Goal: Task Accomplishment & Management: Manage account settings

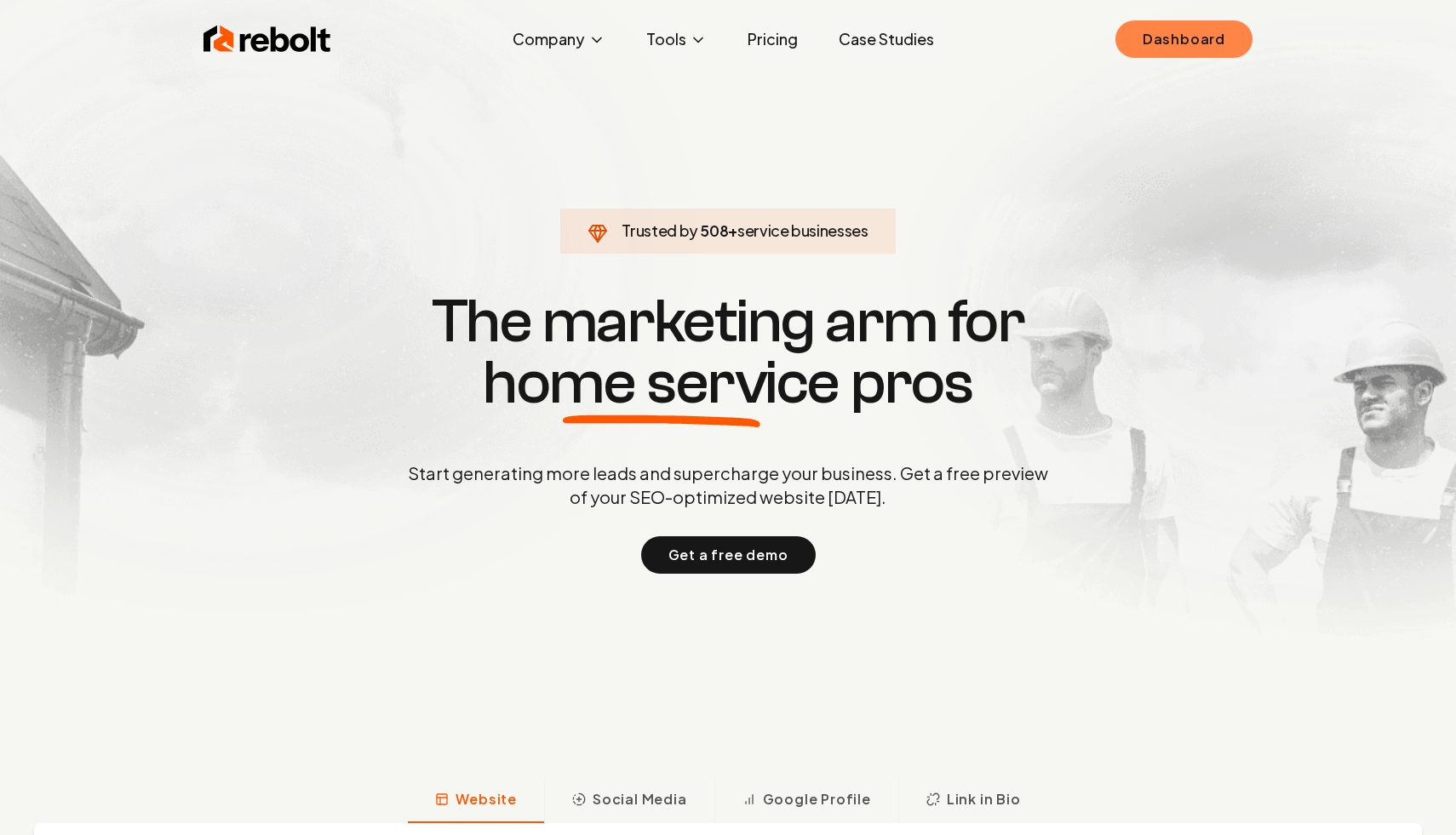
click at [1147, 41] on link "Dashboard" at bounding box center [1185, 39] width 137 height 38
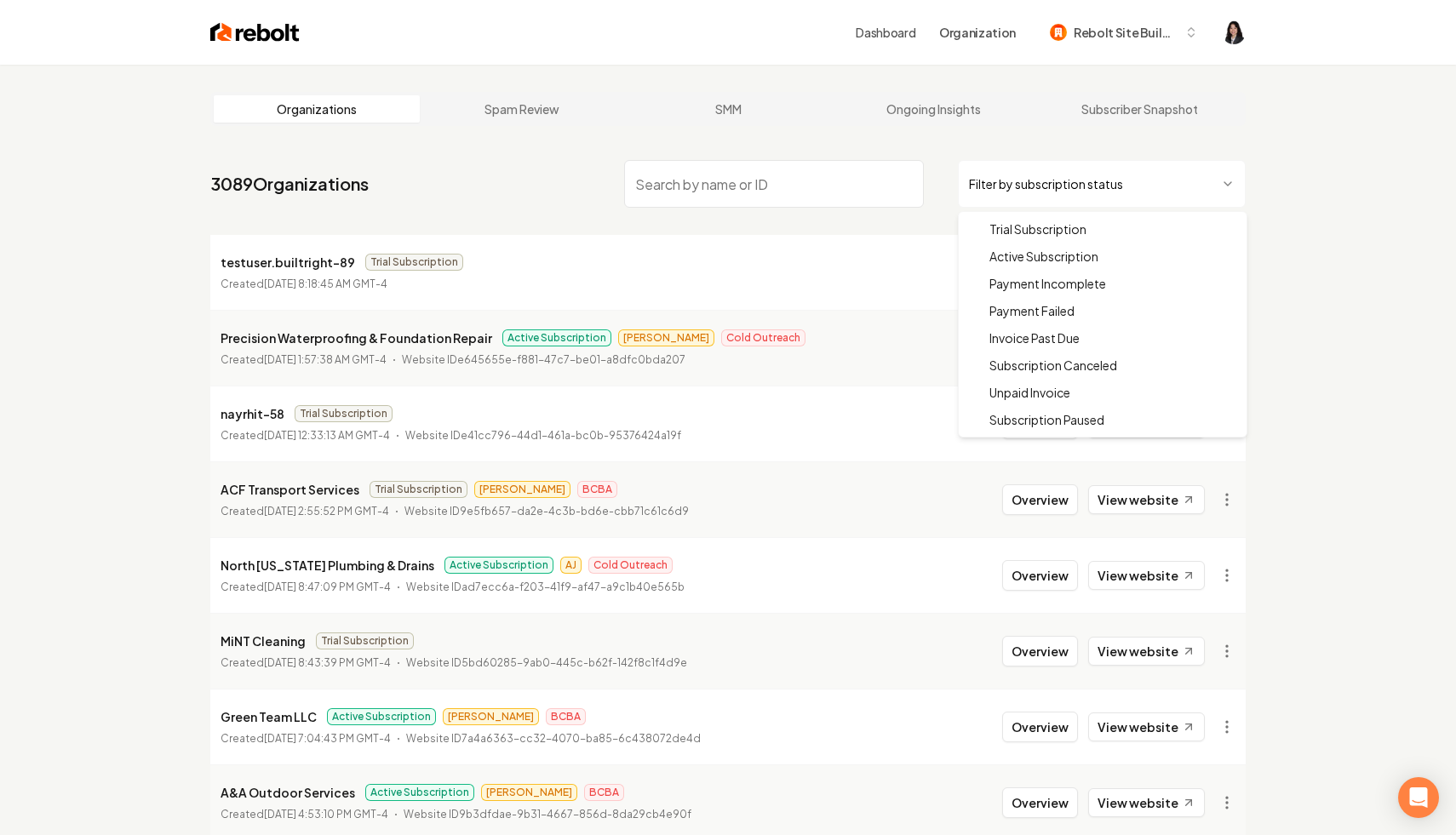
click at [1070, 187] on html "Dashboard Organization Rebolt Site Builder Organizations Spam Review SMM Ongoin…" at bounding box center [728, 417] width 1456 height 835
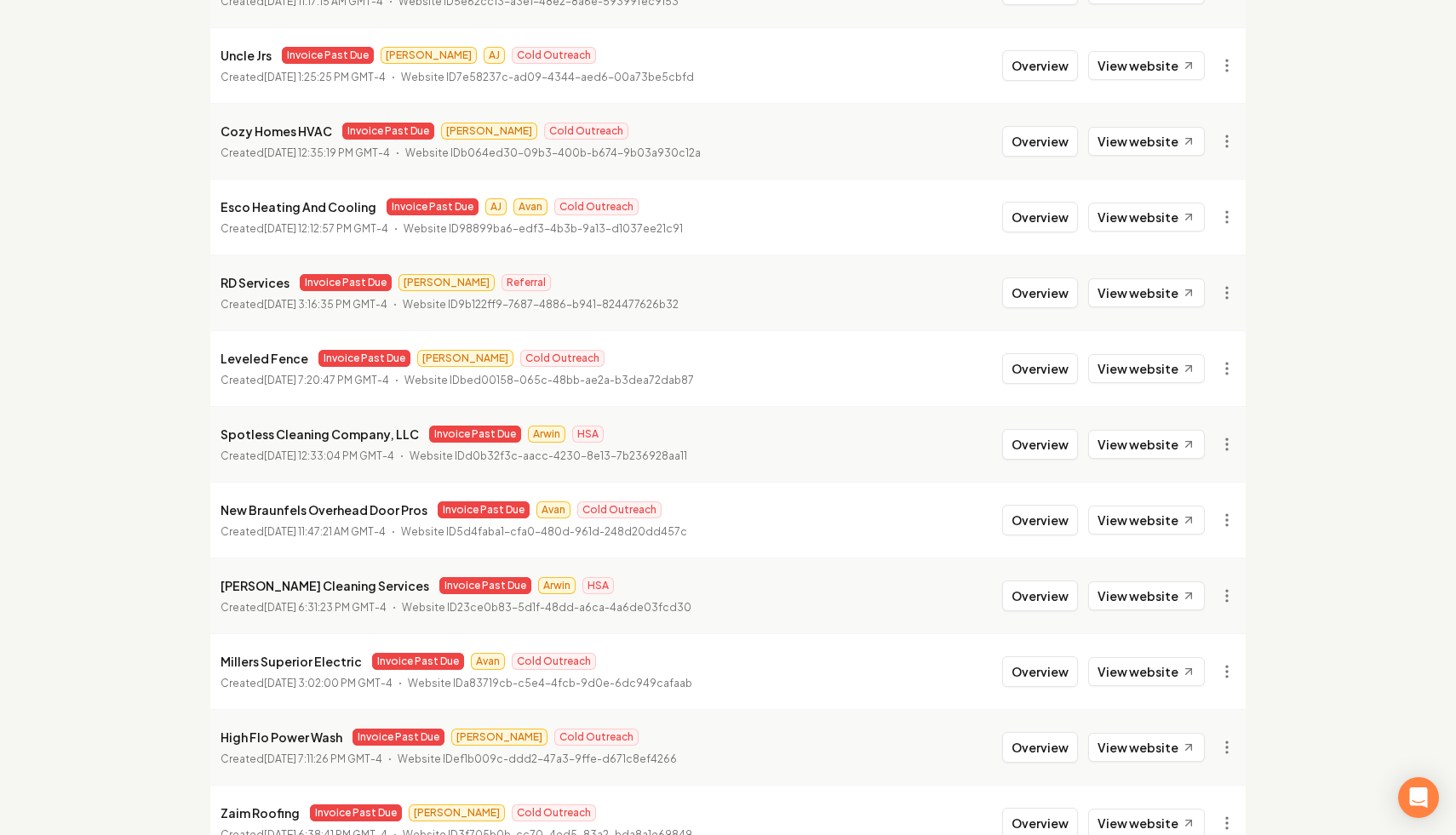
scroll to position [1744, 0]
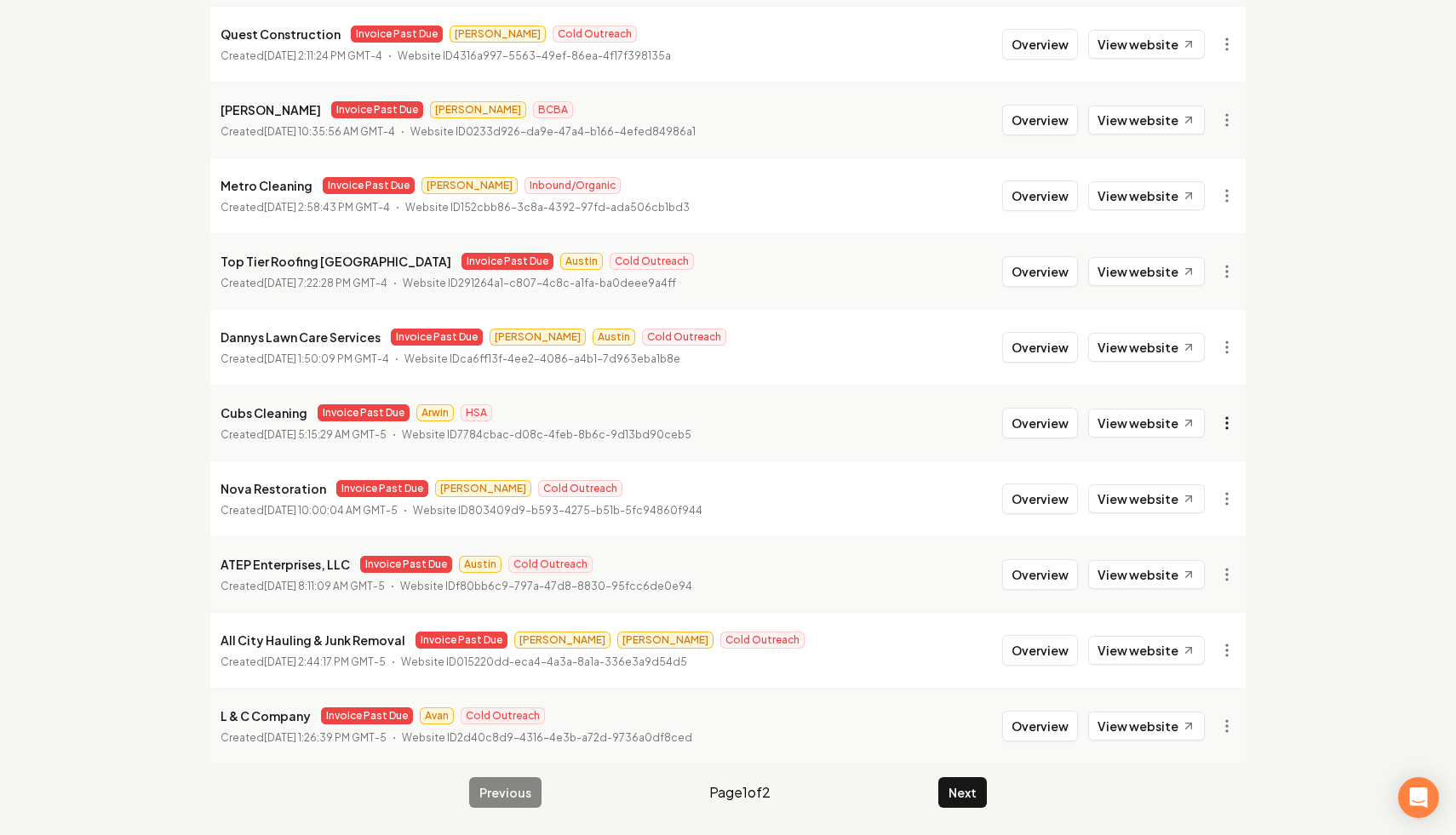
click at [1169, 573] on link "View in Stripe" at bounding box center [1185, 570] width 108 height 27
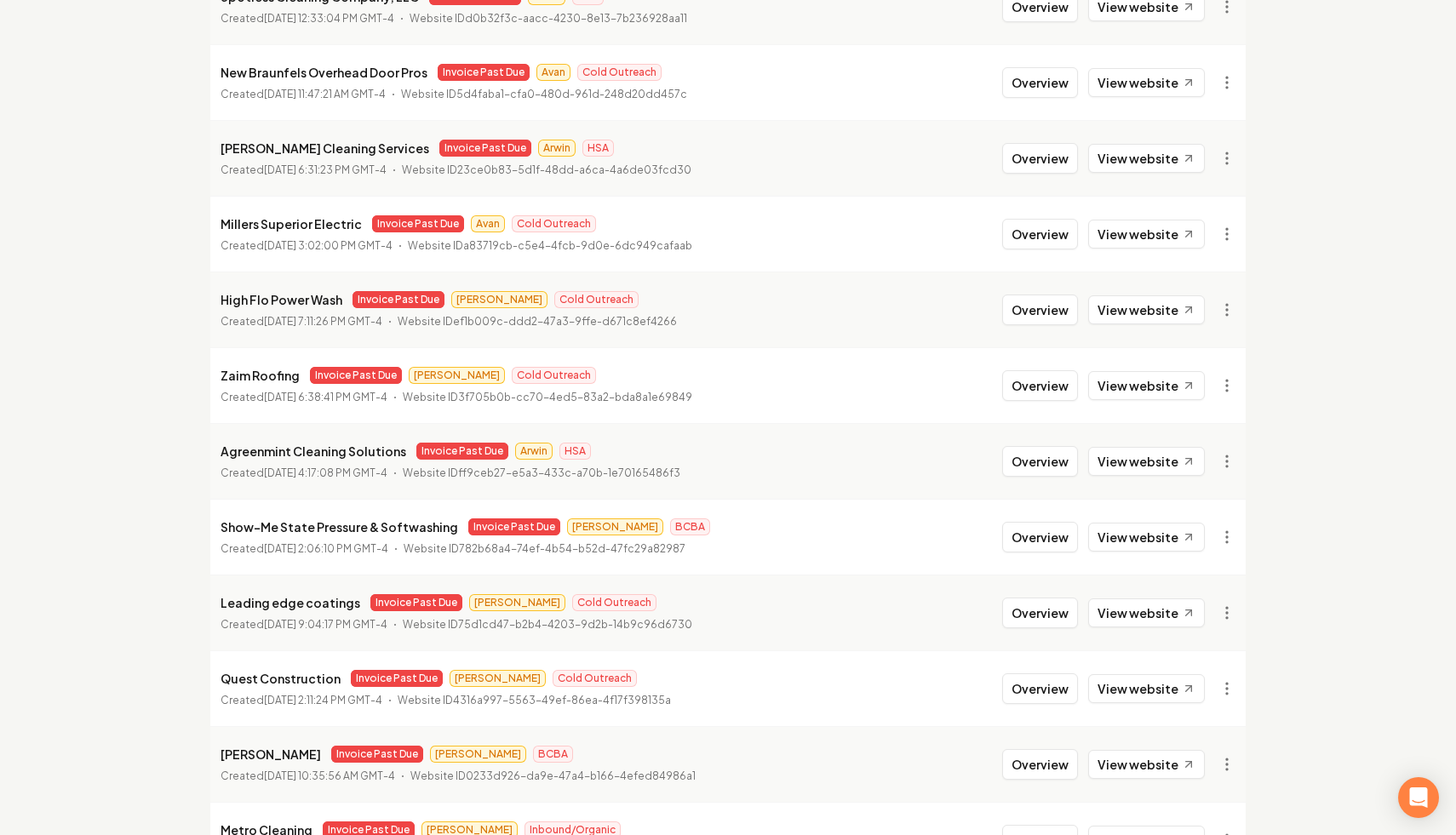
scroll to position [0, 0]
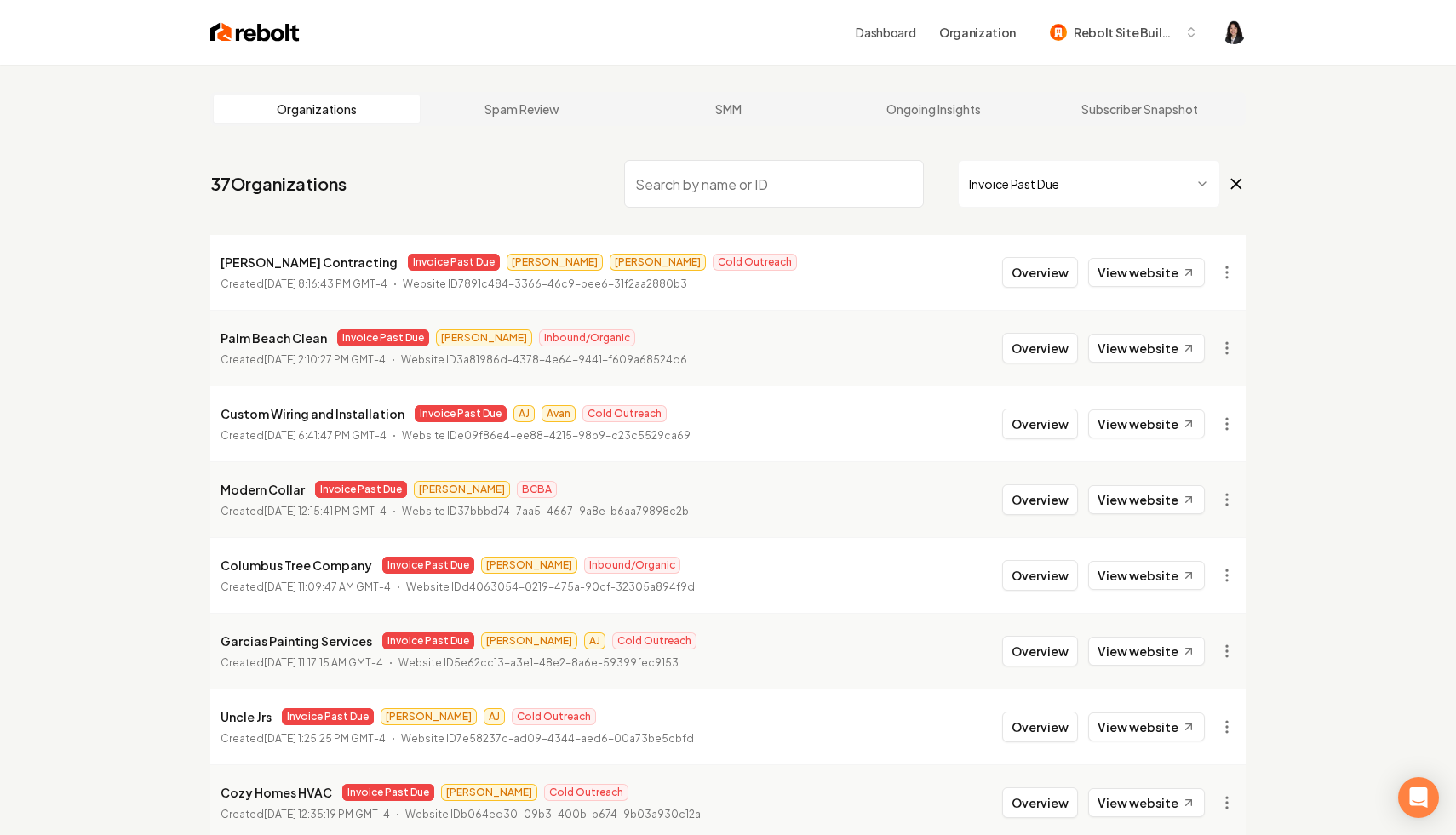
click at [705, 178] on input "search" at bounding box center [773, 183] width 300 height 48
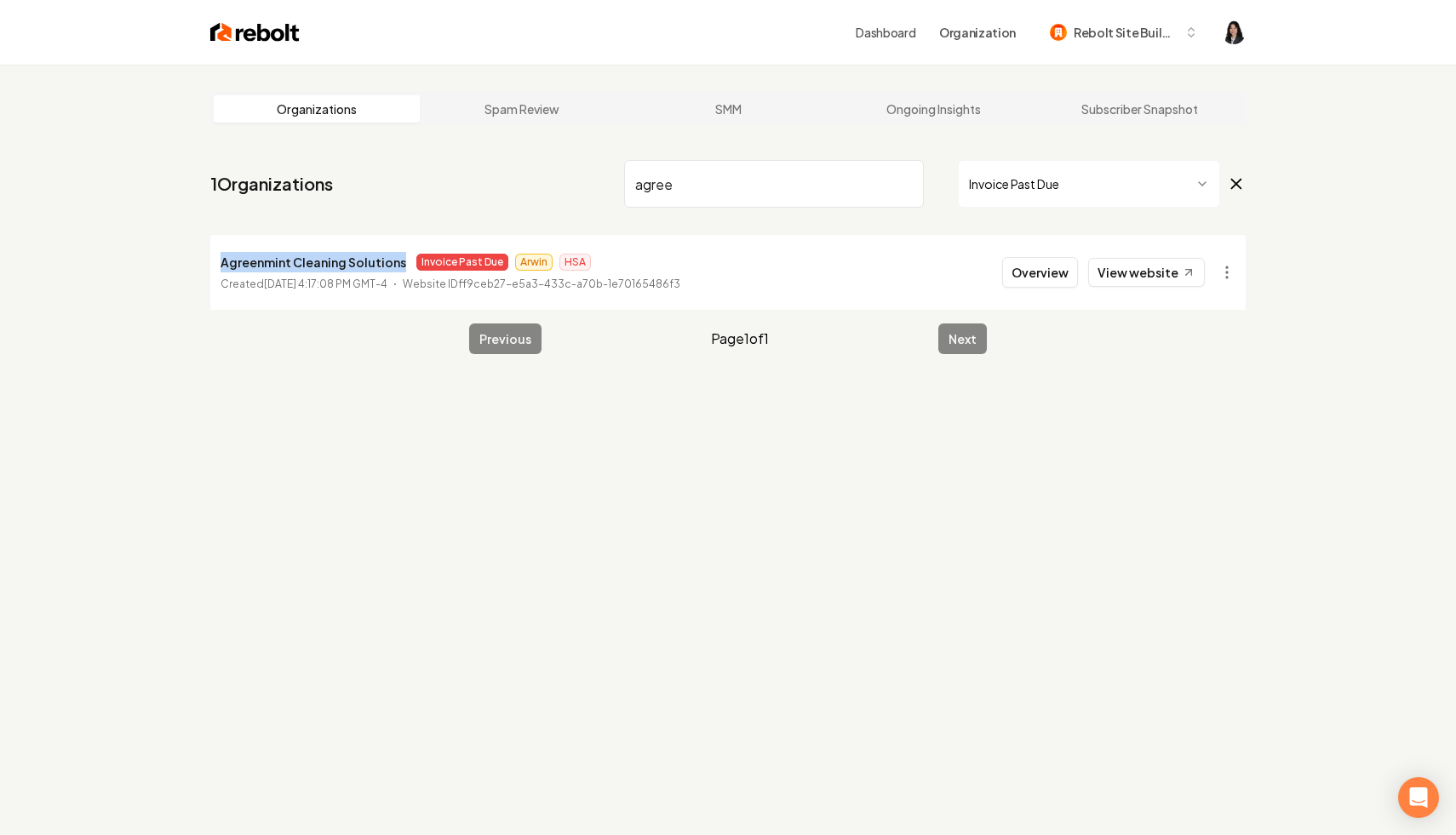
drag, startPoint x: 399, startPoint y: 265, endPoint x: 186, endPoint y: 264, distance: 213.0
click at [186, 264] on main "Organizations Spam Review SMM Ongoing Insights Subscriber Snapshot 1 Organizati…" at bounding box center [728, 223] width 1090 height 317
copy p "Agreenmint Cleaning Solutions"
click at [1223, 281] on html "Dashboard Organization Rebolt Site Builder Organizations Spam Review SMM Ongoin…" at bounding box center [728, 417] width 1456 height 835
click at [1197, 416] on link "View in Stripe" at bounding box center [1185, 419] width 108 height 27
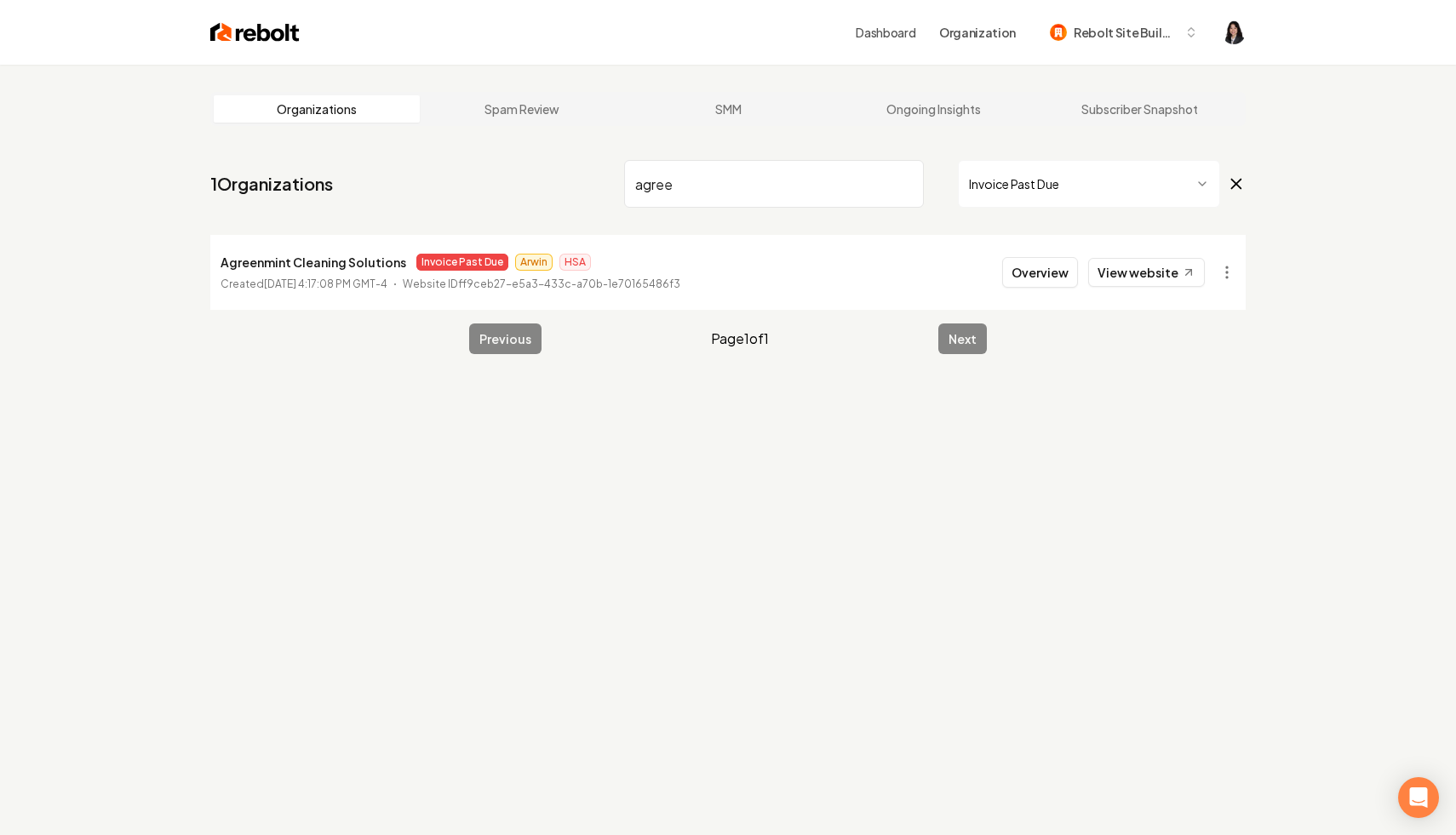
drag, startPoint x: 732, startPoint y: 190, endPoint x: 634, endPoint y: 190, distance: 98.0
click at [634, 190] on input "agree" at bounding box center [773, 183] width 300 height 48
click at [1231, 272] on html "Dashboard Organization Rebolt Site Builder Organizations Spam Review SMM Ongoin…" at bounding box center [728, 417] width 1456 height 835
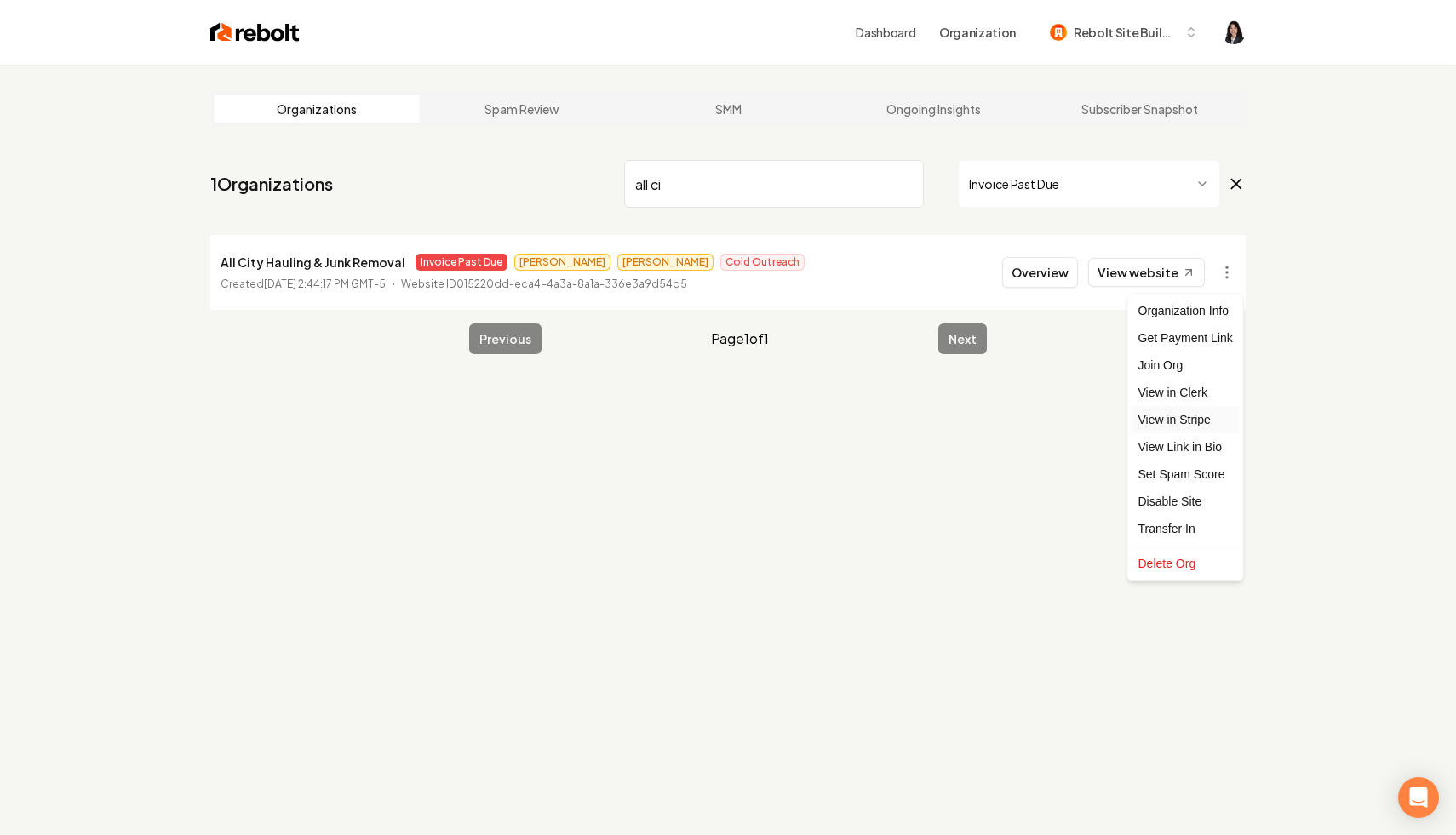
click at [1213, 425] on link "View in Stripe" at bounding box center [1185, 419] width 108 height 27
drag, startPoint x: 709, startPoint y: 187, endPoint x: 516, endPoint y: 150, distance: 196.5
click at [516, 150] on main "Organizations Spam Review SMM Ongoing Insights Subscriber Snapshot 1 Organizati…" at bounding box center [728, 223] width 1090 height 317
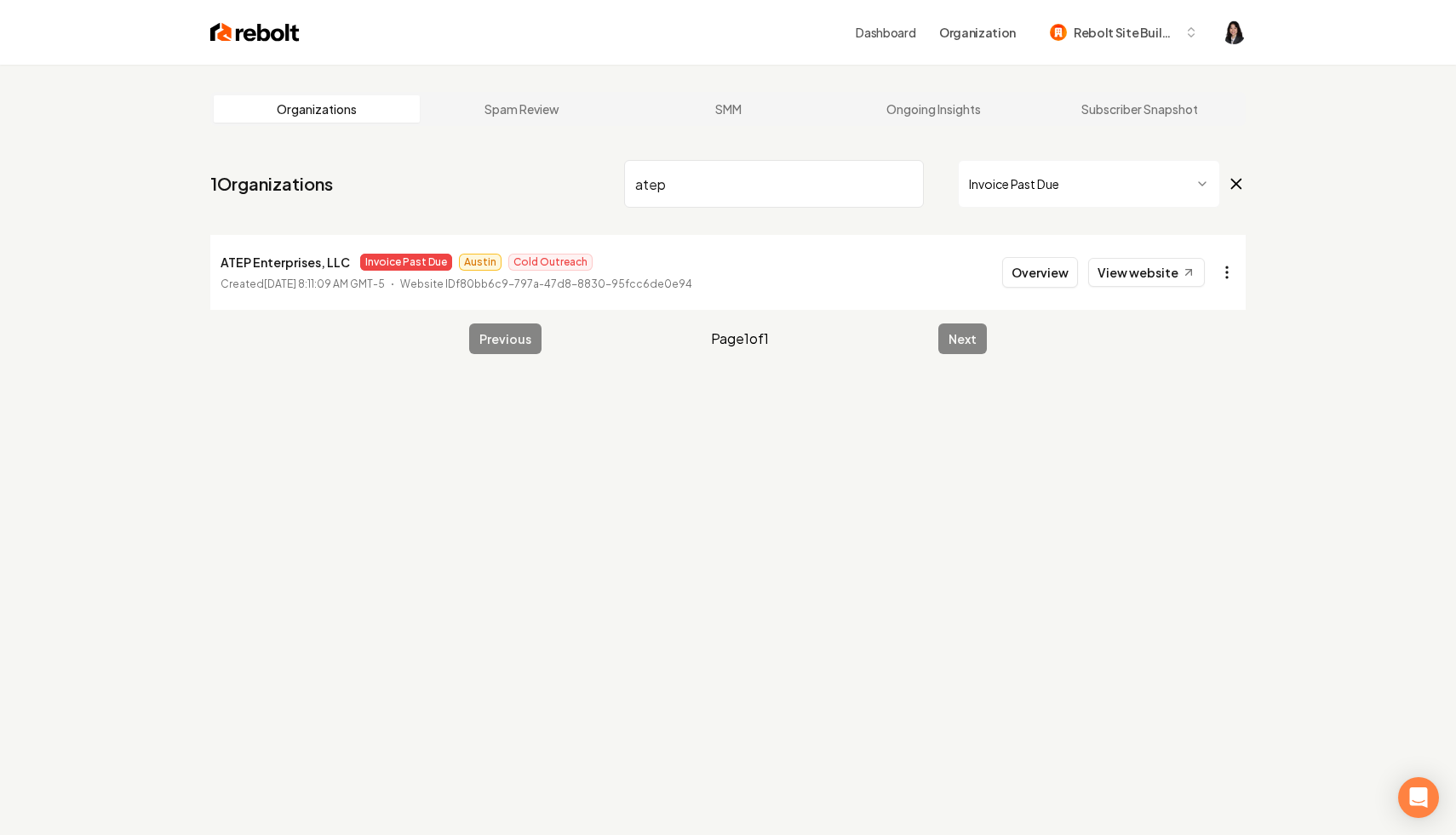
type input "atep"
click at [1221, 272] on html "Dashboard Organization Rebolt Site Builder Organizations Spam Review SMM Ongoin…" at bounding box center [728, 417] width 1456 height 835
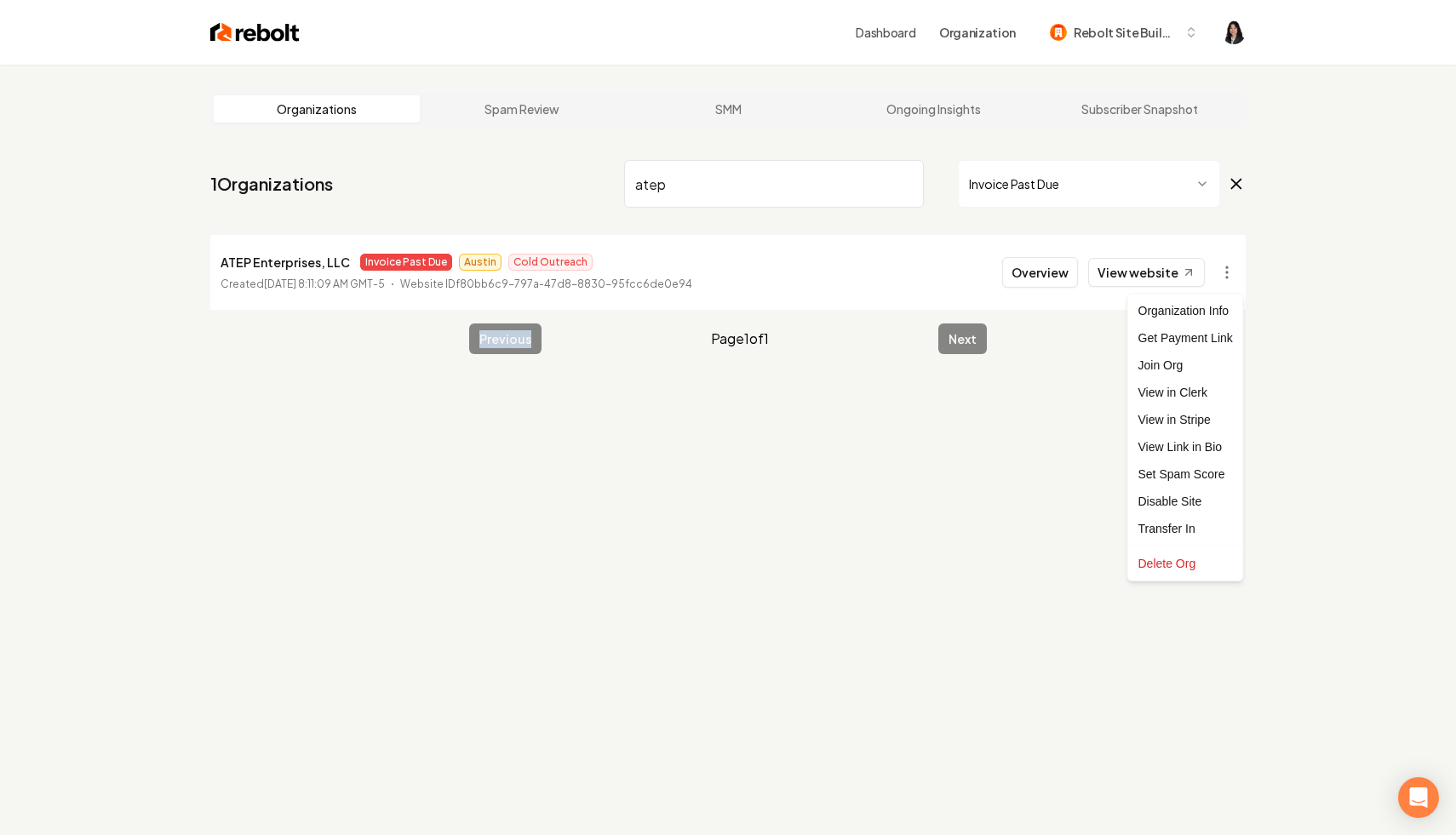
drag, startPoint x: 1221, startPoint y: 272, endPoint x: 1212, endPoint y: 359, distance: 87.5
click at [1221, 278] on html "Dashboard Organization Rebolt Site Builder Organizations Spam Review SMM Ongoin…" at bounding box center [728, 417] width 1456 height 835
click at [1229, 273] on html "Dashboard Organization Rebolt Site Builder Organizations Spam Review SMM Ongoin…" at bounding box center [728, 417] width 1456 height 835
click at [1189, 416] on link "View in Stripe" at bounding box center [1185, 419] width 108 height 27
click at [906, 184] on input "atep" at bounding box center [773, 183] width 300 height 48
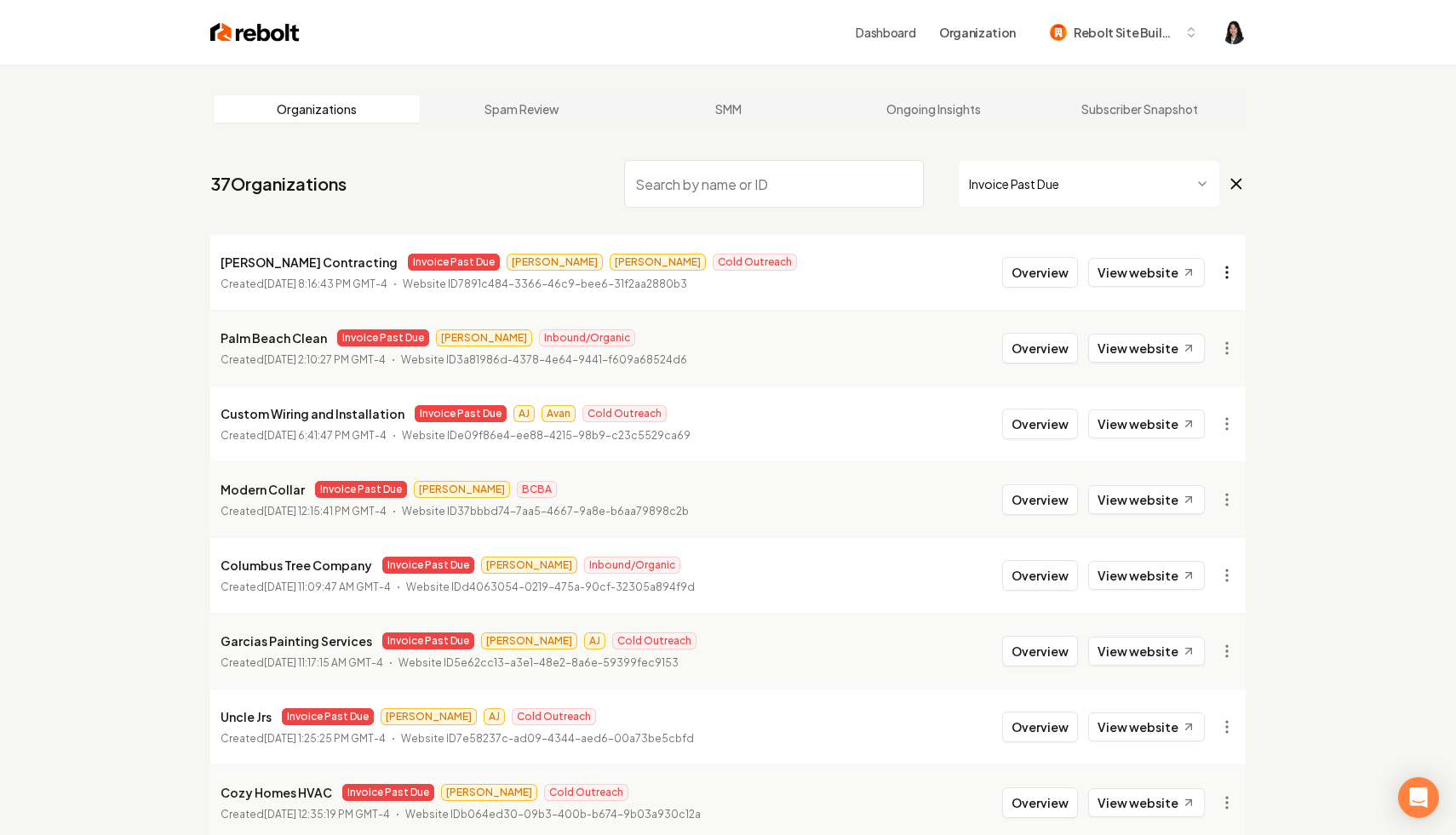
click at [1221, 278] on html "Dashboard Organization Rebolt Site Builder Organizations Spam Review SMM Ongoin…" at bounding box center [728, 417] width 1456 height 835
click at [1193, 423] on link "View in Stripe" at bounding box center [1185, 419] width 108 height 27
click at [665, 179] on input "search" at bounding box center [773, 183] width 300 height 48
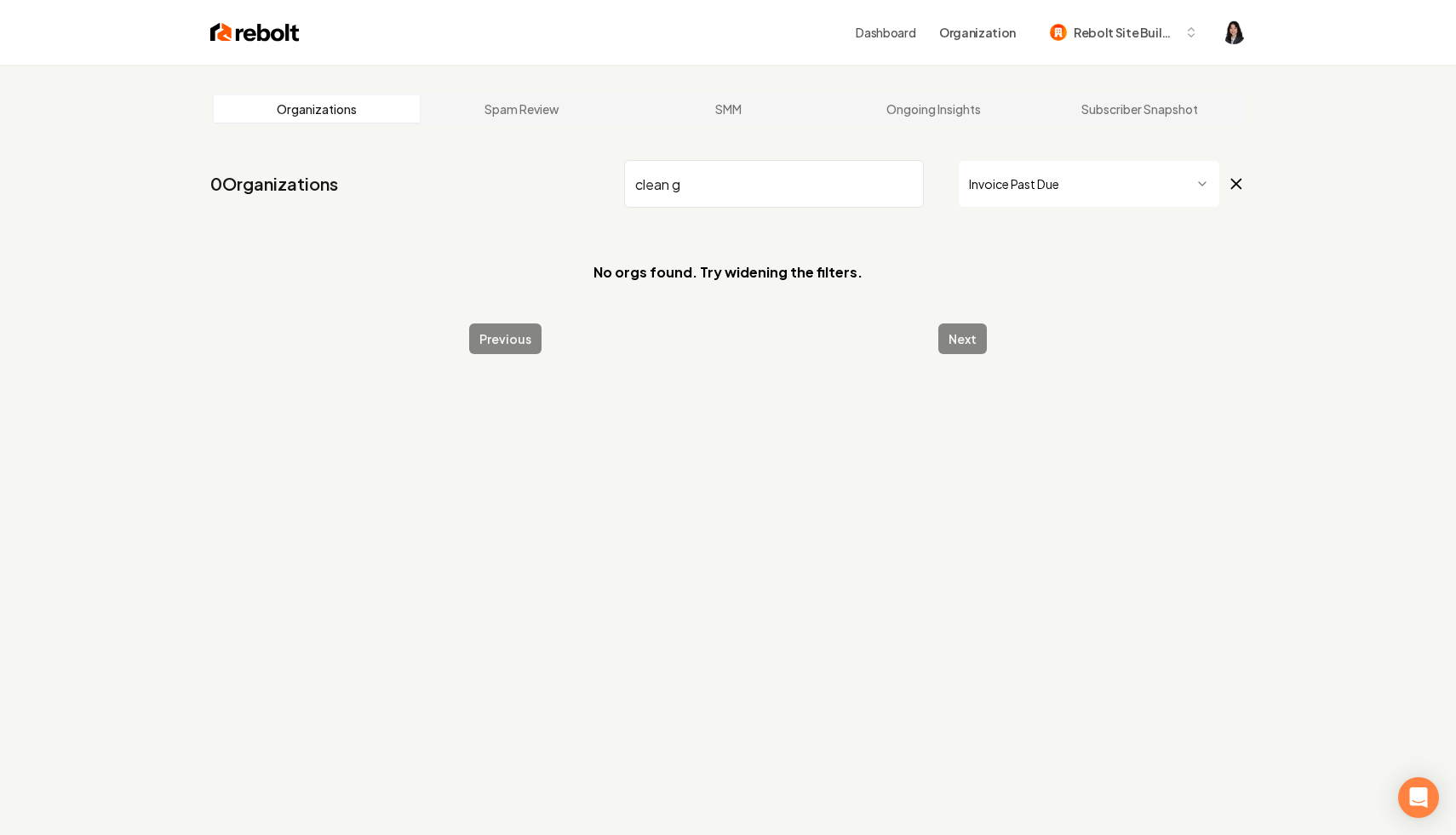
drag, startPoint x: 758, startPoint y: 188, endPoint x: 650, endPoint y: 200, distance: 108.7
click at [650, 200] on input "clean g" at bounding box center [773, 183] width 300 height 48
drag, startPoint x: 710, startPoint y: 187, endPoint x: 483, endPoint y: 140, distance: 231.8
click at [483, 140] on main "Organizations Spam Review SMM Ongoing Insights Subscriber Snapshot 0 Organizati…" at bounding box center [728, 223] width 1090 height 317
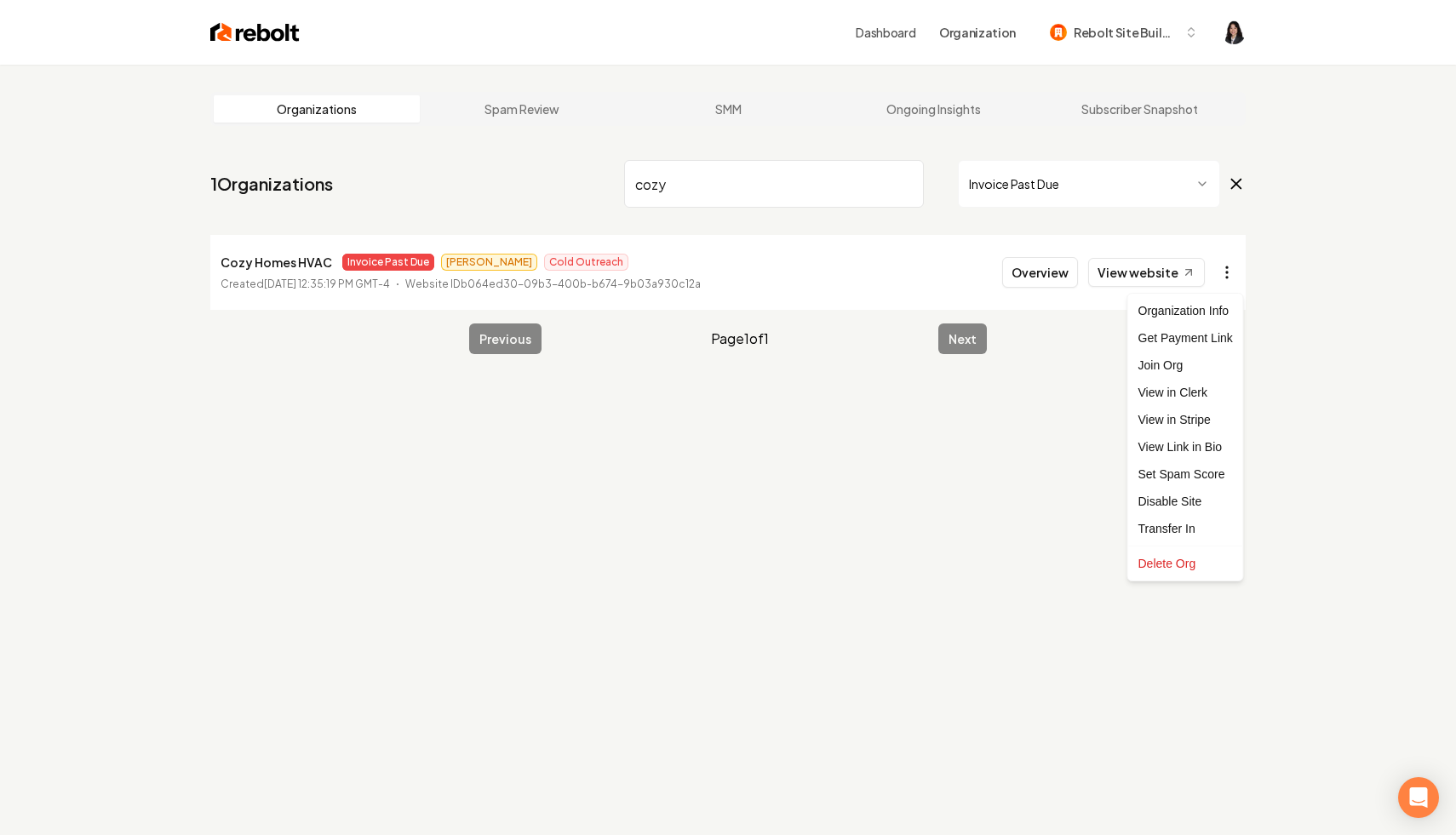
click at [1223, 272] on html "Dashboard Organization Rebolt Site Builder Organizations Spam Review SMM Ongoin…" at bounding box center [728, 417] width 1456 height 835
click at [1199, 414] on link "View in Stripe" at bounding box center [1185, 419] width 108 height 27
drag, startPoint x: 758, startPoint y: 178, endPoint x: 647, endPoint y: 170, distance: 111.3
click at [647, 170] on input "cozy" at bounding box center [773, 183] width 300 height 48
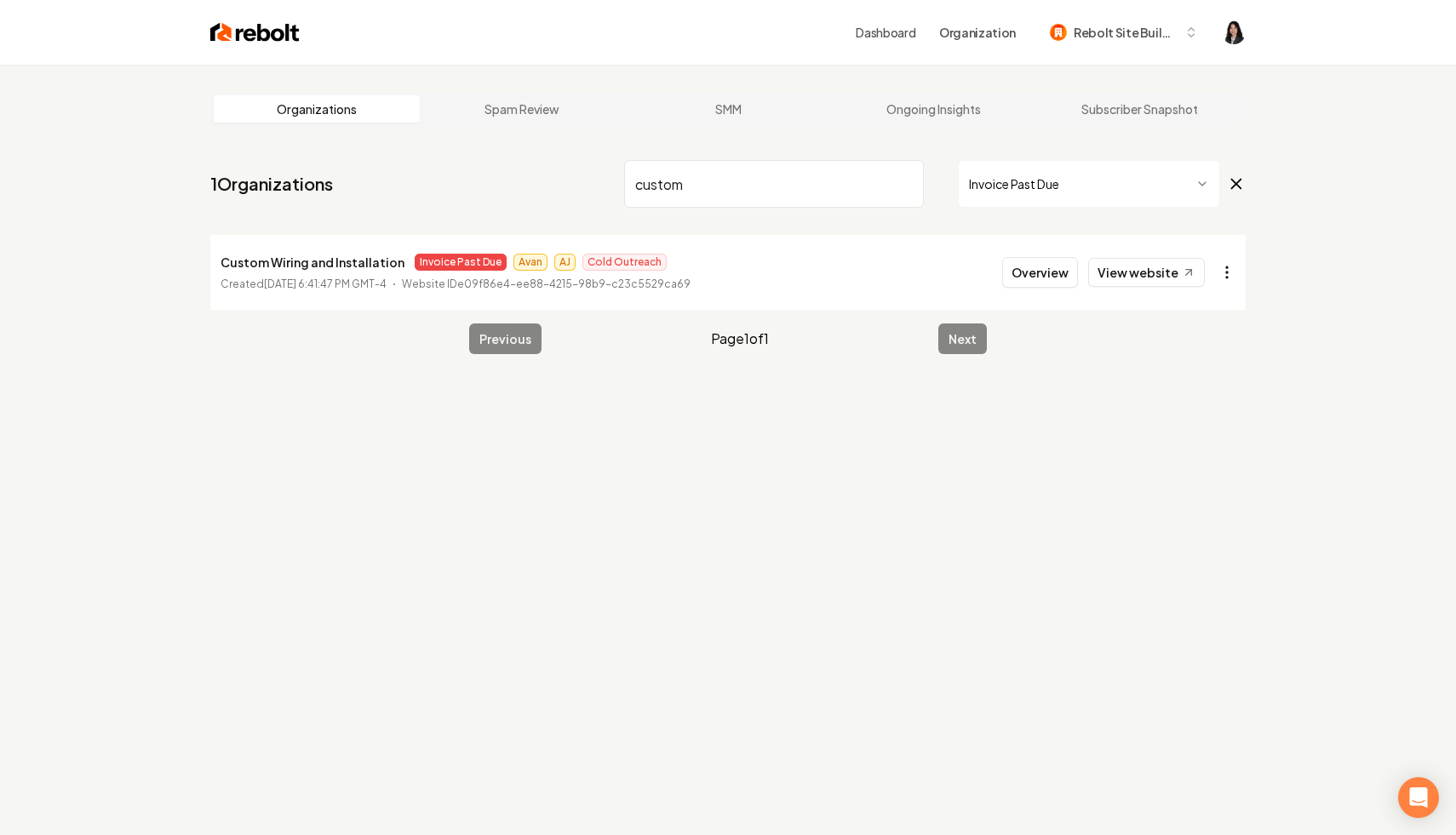
type input "custom"
click at [1217, 261] on html "Dashboard Organization Rebolt Site Builder Organizations Spam Review SMM Ongoin…" at bounding box center [728, 417] width 1456 height 835
click at [1197, 414] on link "View in Stripe" at bounding box center [1185, 419] width 108 height 27
click at [903, 182] on input "custom" at bounding box center [773, 183] width 300 height 48
click at [1227, 282] on html "Dashboard Organization Rebolt Site Builder Organizations Spam Review SMM Ongoin…" at bounding box center [728, 417] width 1456 height 835
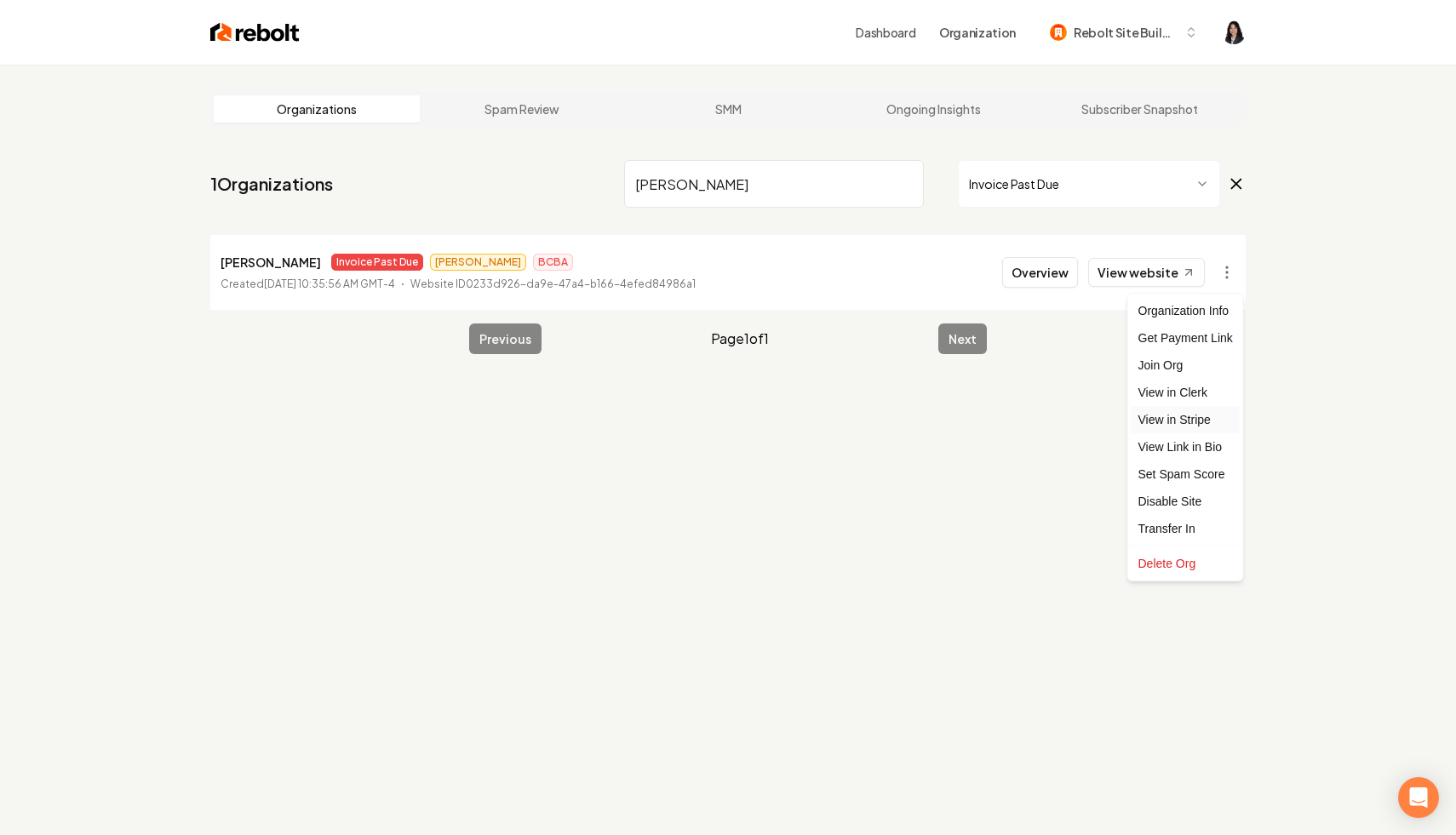
click at [1193, 428] on link "View in Stripe" at bounding box center [1185, 419] width 108 height 27
click at [1228, 269] on html "Dashboard Organization Rebolt Site Builder Organizations Spam Review SMM Ongoin…" at bounding box center [728, 417] width 1456 height 835
click at [1206, 388] on link "View in Clerk" at bounding box center [1185, 392] width 108 height 27
drag, startPoint x: 751, startPoint y: 200, endPoint x: 553, endPoint y: 164, distance: 201.2
click at [553, 164] on nav "1 Organizations [PERSON_NAME] Past Due" at bounding box center [728, 191] width 1035 height 75
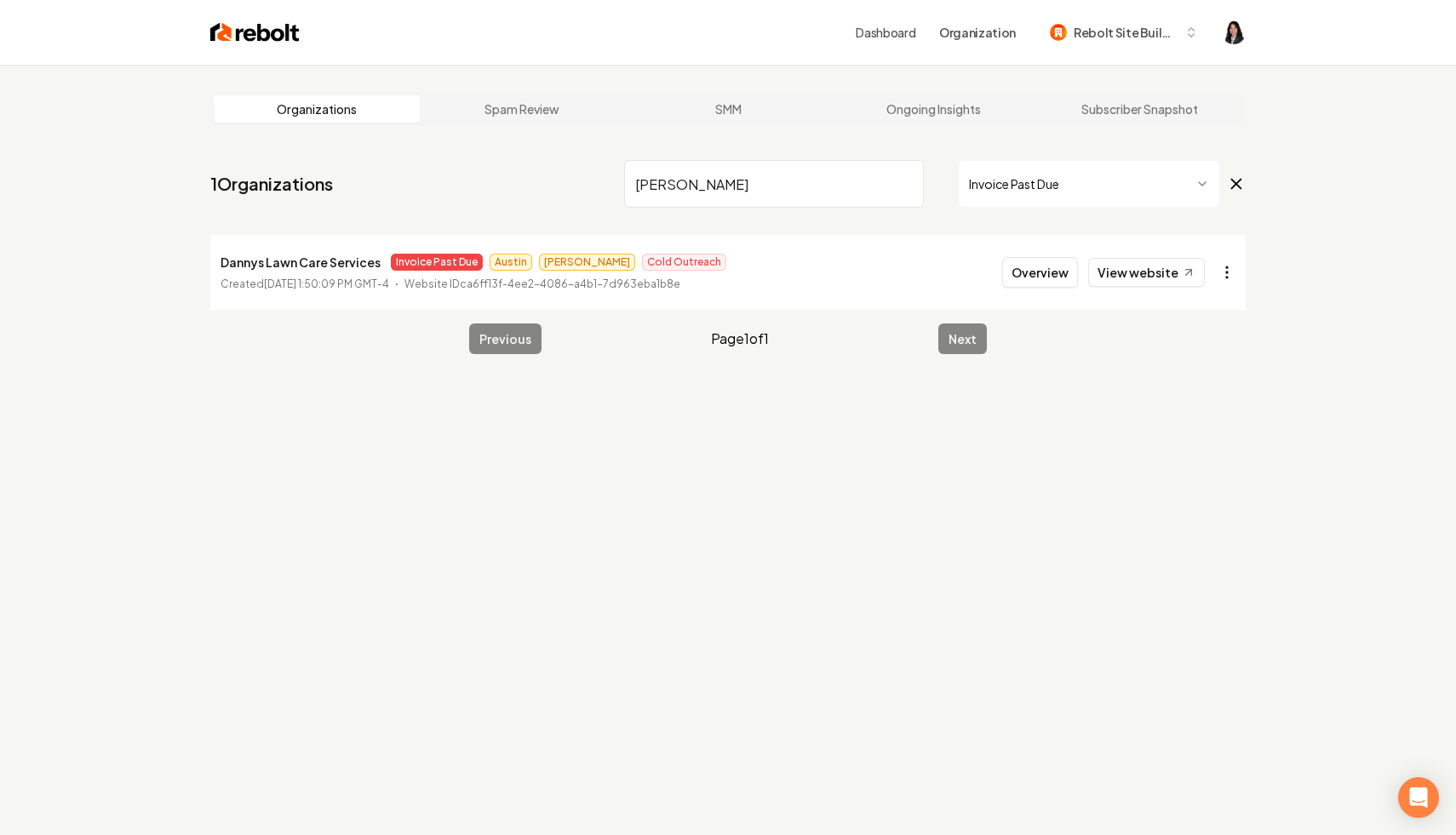
click at [1223, 267] on html "Dashboard Organization Rebolt Site Builder Organizations Spam Review SMM Ongoin…" at bounding box center [728, 417] width 1456 height 835
click at [1209, 423] on link "View in Stripe" at bounding box center [1185, 419] width 108 height 27
drag, startPoint x: 731, startPoint y: 187, endPoint x: 425, endPoint y: 146, distance: 308.7
click at [425, 146] on main "Organizations Spam Review SMM Ongoing Insights Subscriber Snapshot 1 Organizati…" at bounding box center [728, 223] width 1090 height 317
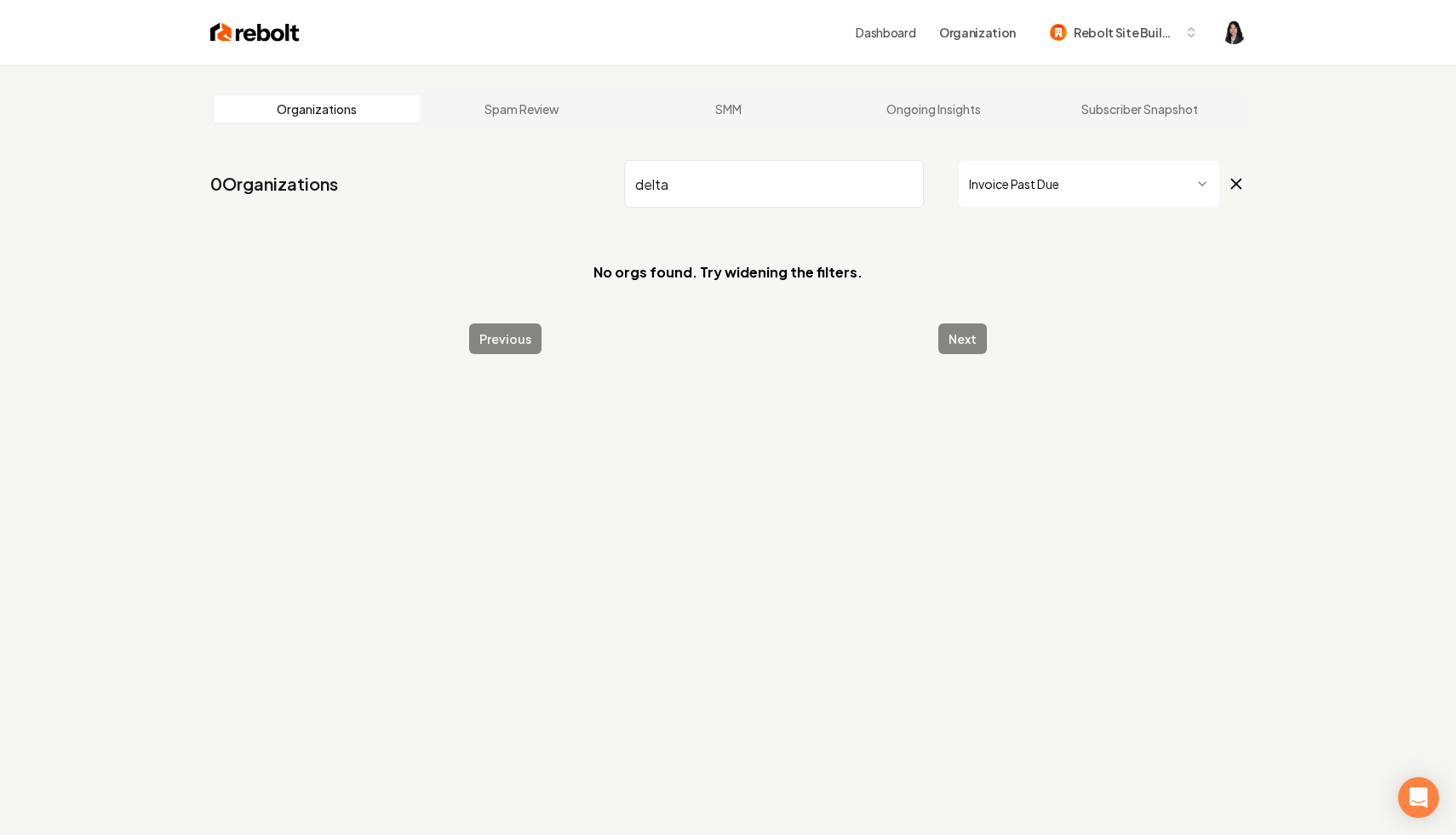
drag, startPoint x: 699, startPoint y: 199, endPoint x: 612, endPoint y: 177, distance: 89.7
click at [612, 177] on nav "0 Organizations delta Invoice Past Due" at bounding box center [728, 191] width 1035 height 75
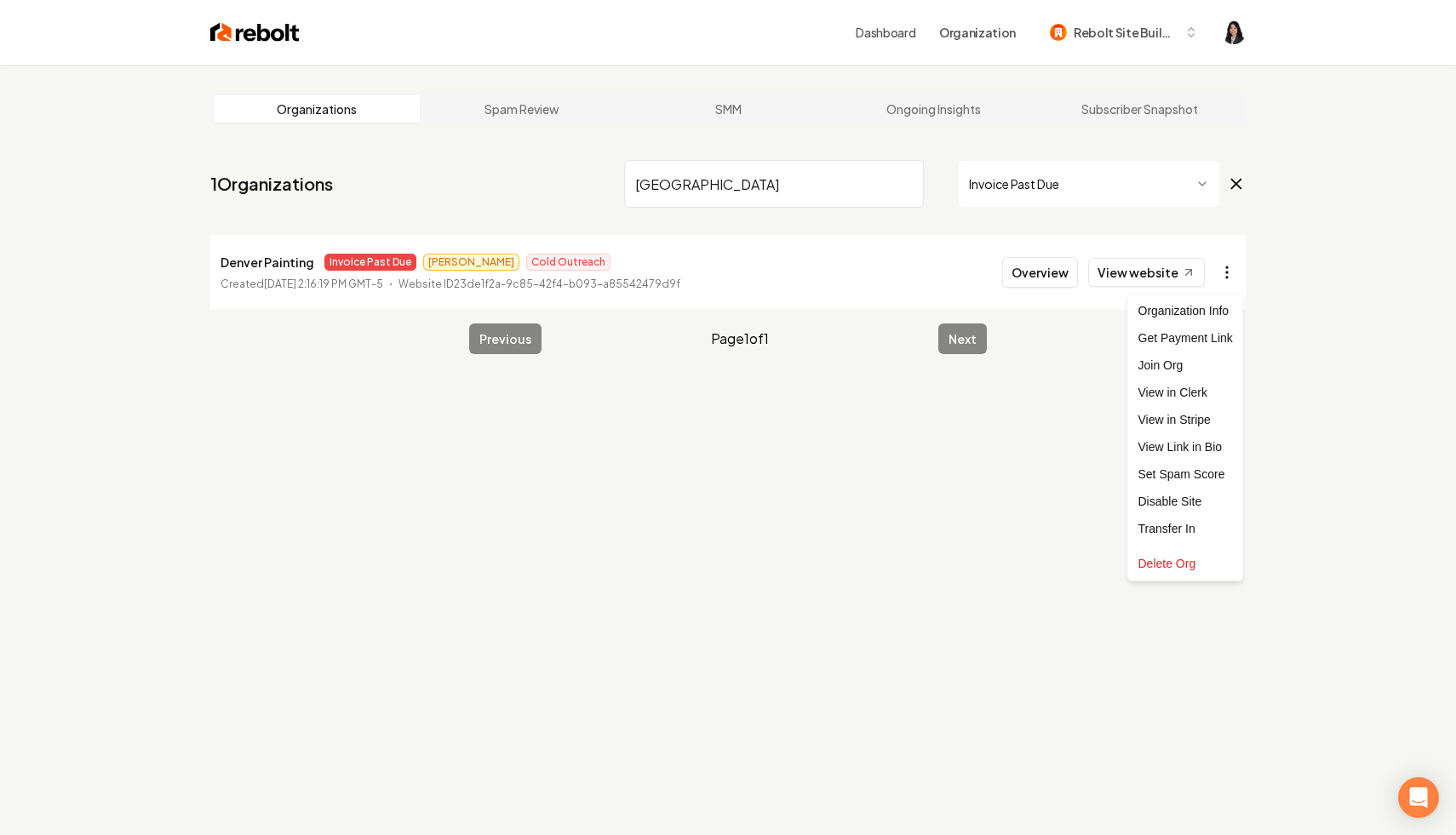
click at [1232, 271] on html "Dashboard Organization Rebolt Site Builder Organizations Spam Review SMM Ongoin…" at bounding box center [728, 417] width 1456 height 835
click at [1209, 416] on link "View in Stripe" at bounding box center [1185, 419] width 108 height 27
drag, startPoint x: 697, startPoint y: 187, endPoint x: 662, endPoint y: 190, distance: 35.1
click at [662, 190] on input "[GEOGRAPHIC_DATA]" at bounding box center [773, 183] width 300 height 48
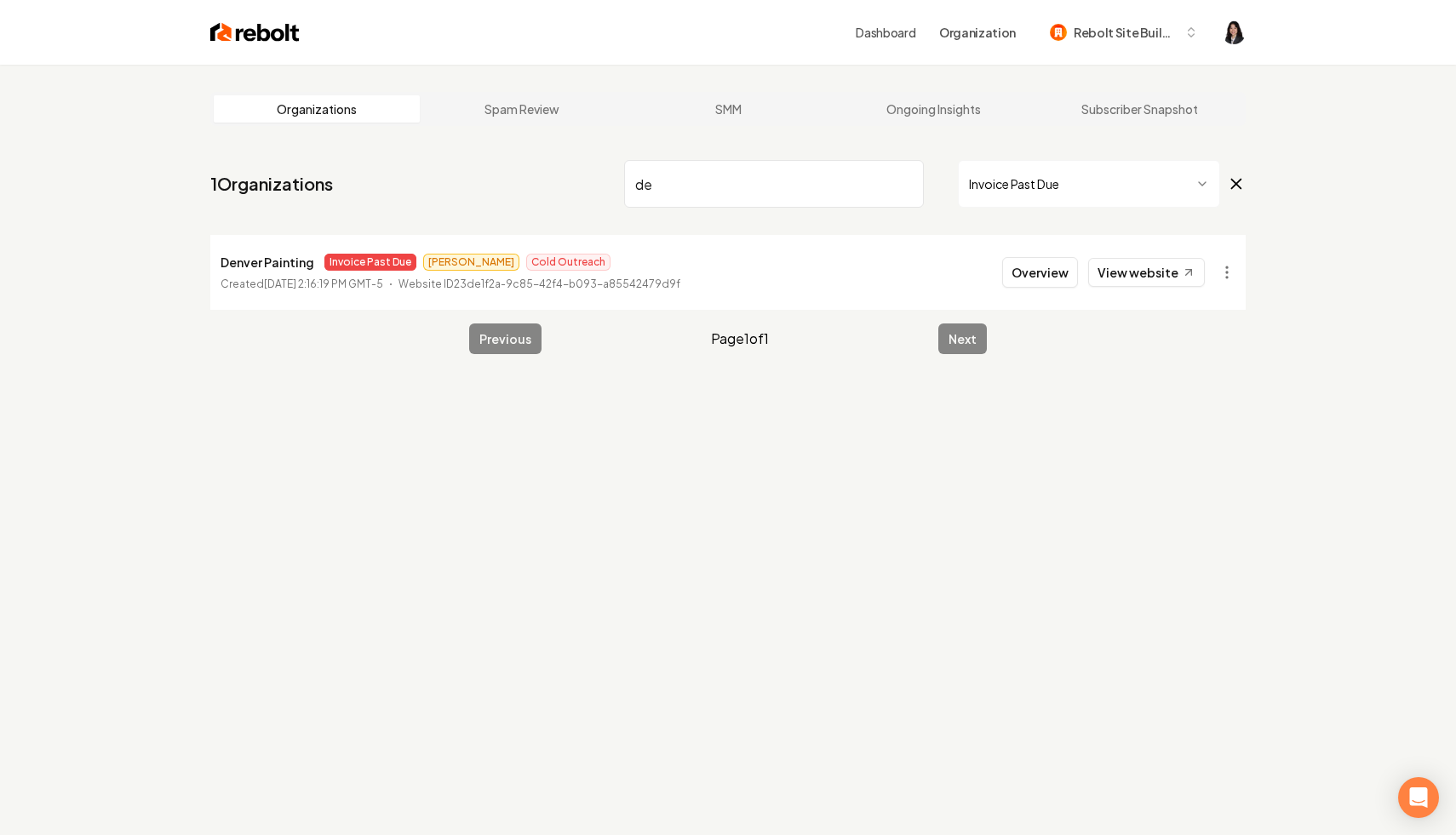
type input "d"
click at [1226, 285] on html "Dashboard Organization Rebolt Site Builder Organizations Spam Review SMM Ongoin…" at bounding box center [728, 417] width 1456 height 835
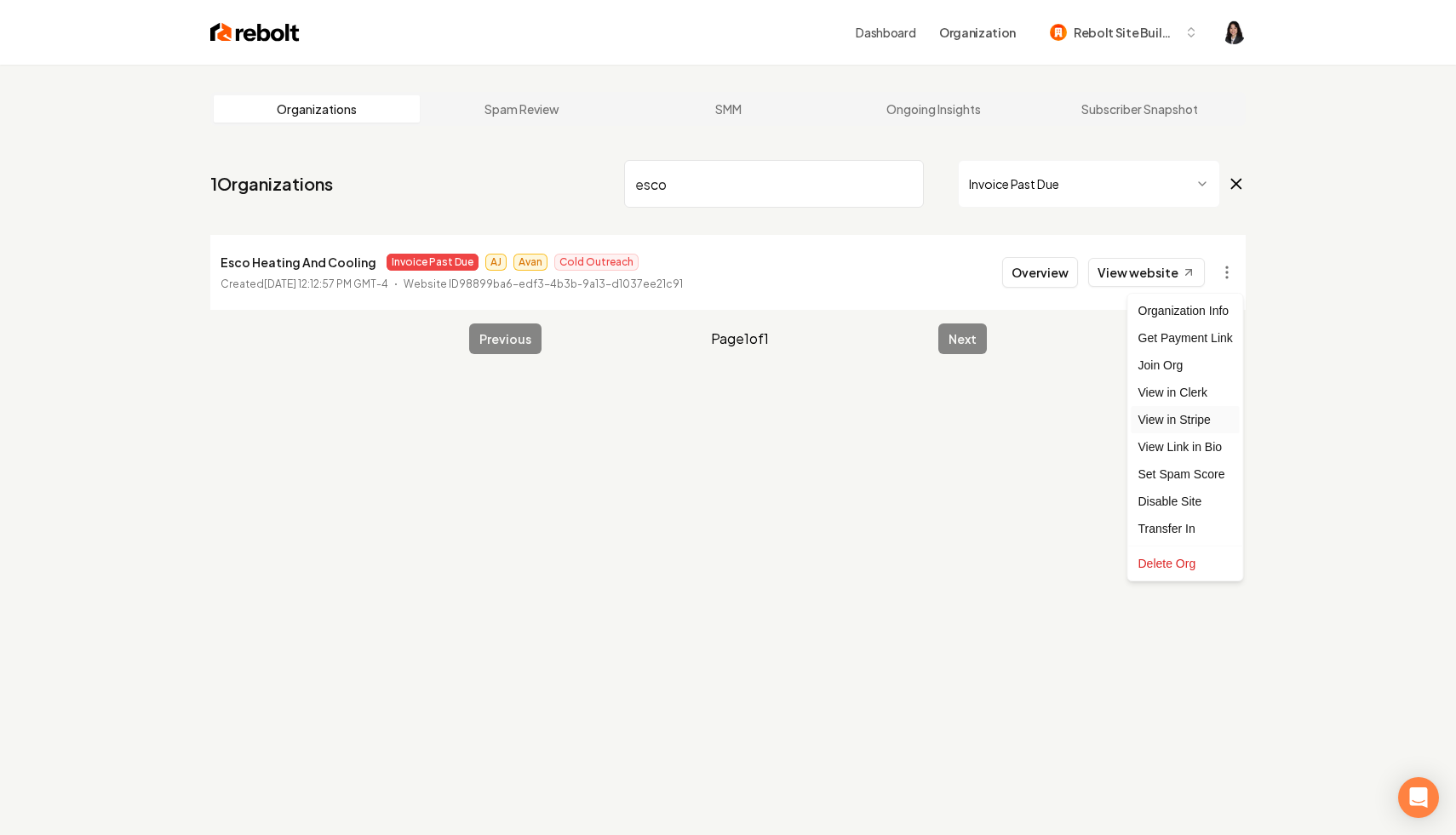
click at [1199, 421] on link "View in Stripe" at bounding box center [1185, 419] width 108 height 27
drag, startPoint x: 699, startPoint y: 188, endPoint x: 450, endPoint y: 145, distance: 252.7
click at [450, 145] on main "Organizations Spam Review SMM Ongoing Insights Subscriber Snapshot 1 Organizati…" at bounding box center [728, 223] width 1090 height 317
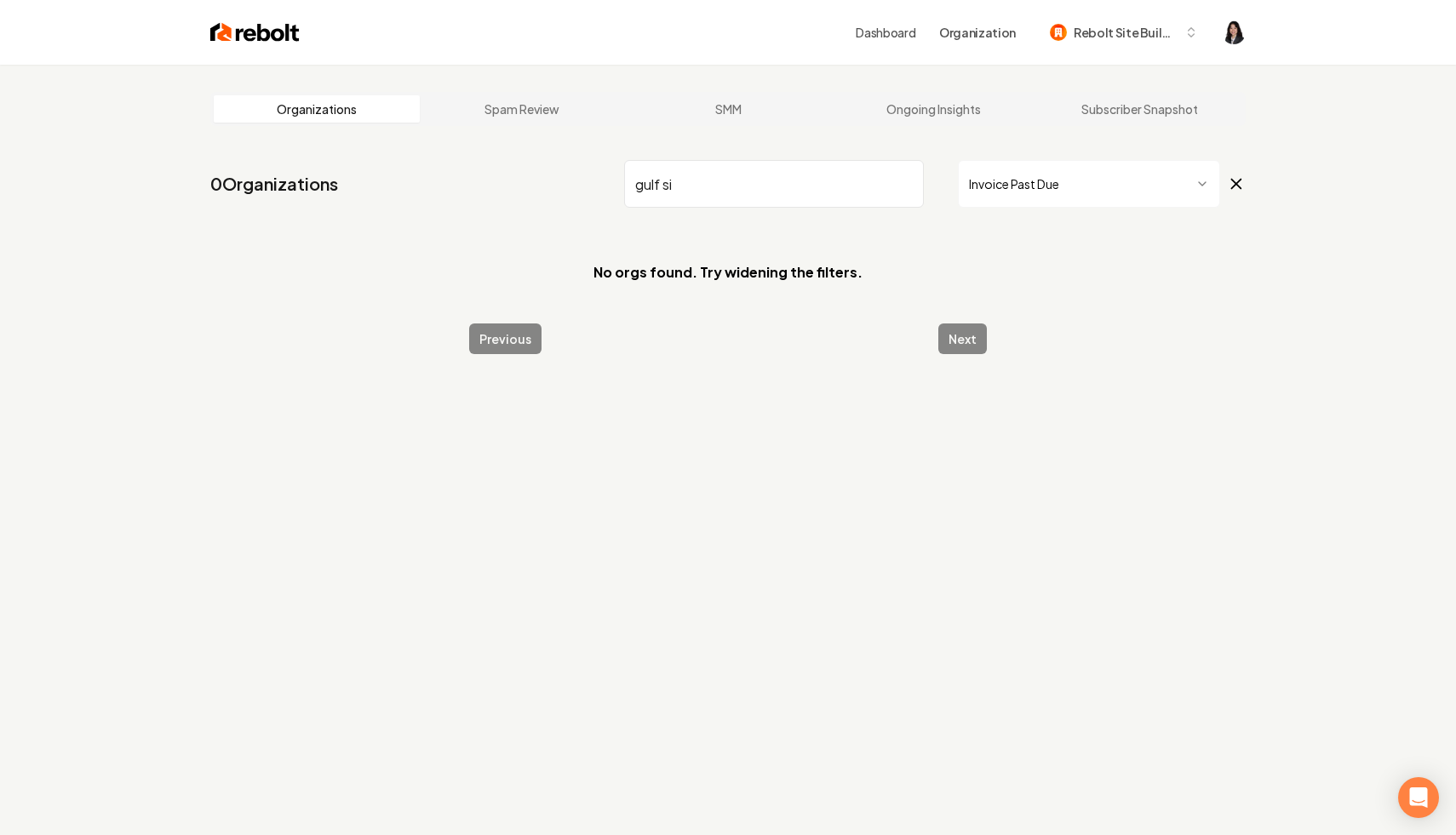
drag, startPoint x: 735, startPoint y: 178, endPoint x: 310, endPoint y: 131, distance: 427.6
click at [310, 131] on main "Organizations Spam Review SMM Ongoing Insights Subscriber Snapshot 0 Organizati…" at bounding box center [728, 223] width 1090 height 317
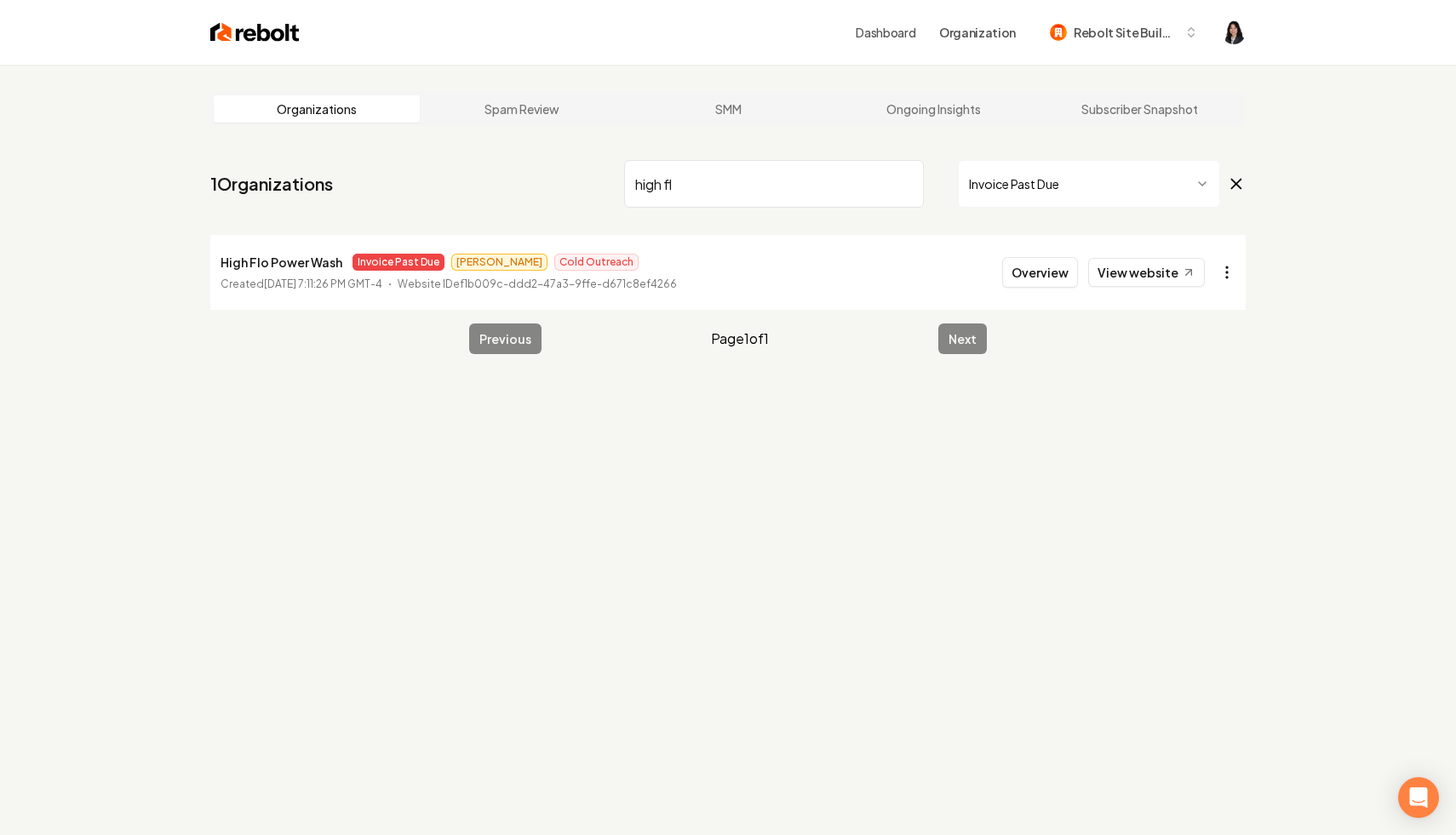
click at [1222, 268] on html "Dashboard Organization Rebolt Site Builder Organizations Spam Review SMM Ongoin…" at bounding box center [728, 417] width 1456 height 835
click at [1198, 420] on link "View in Stripe" at bounding box center [1185, 419] width 108 height 27
click at [1230, 275] on html "Dashboard Organization Rebolt Site Builder Organizations Spam Review SMM Ongoin…" at bounding box center [728, 417] width 1456 height 835
click at [1188, 505] on div "Disable Site" at bounding box center [1185, 501] width 108 height 27
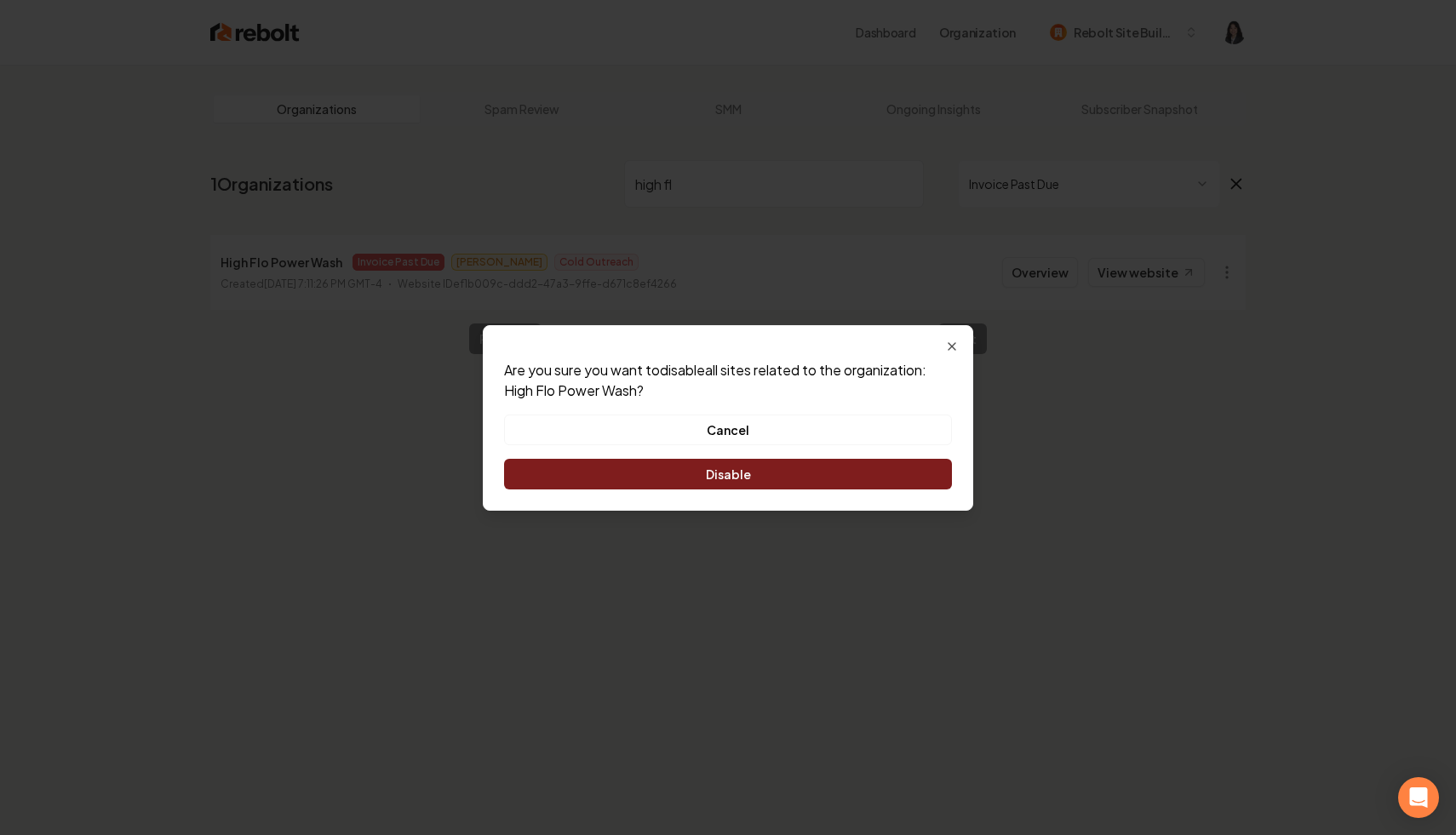
click at [822, 473] on button "Disable" at bounding box center [728, 474] width 448 height 31
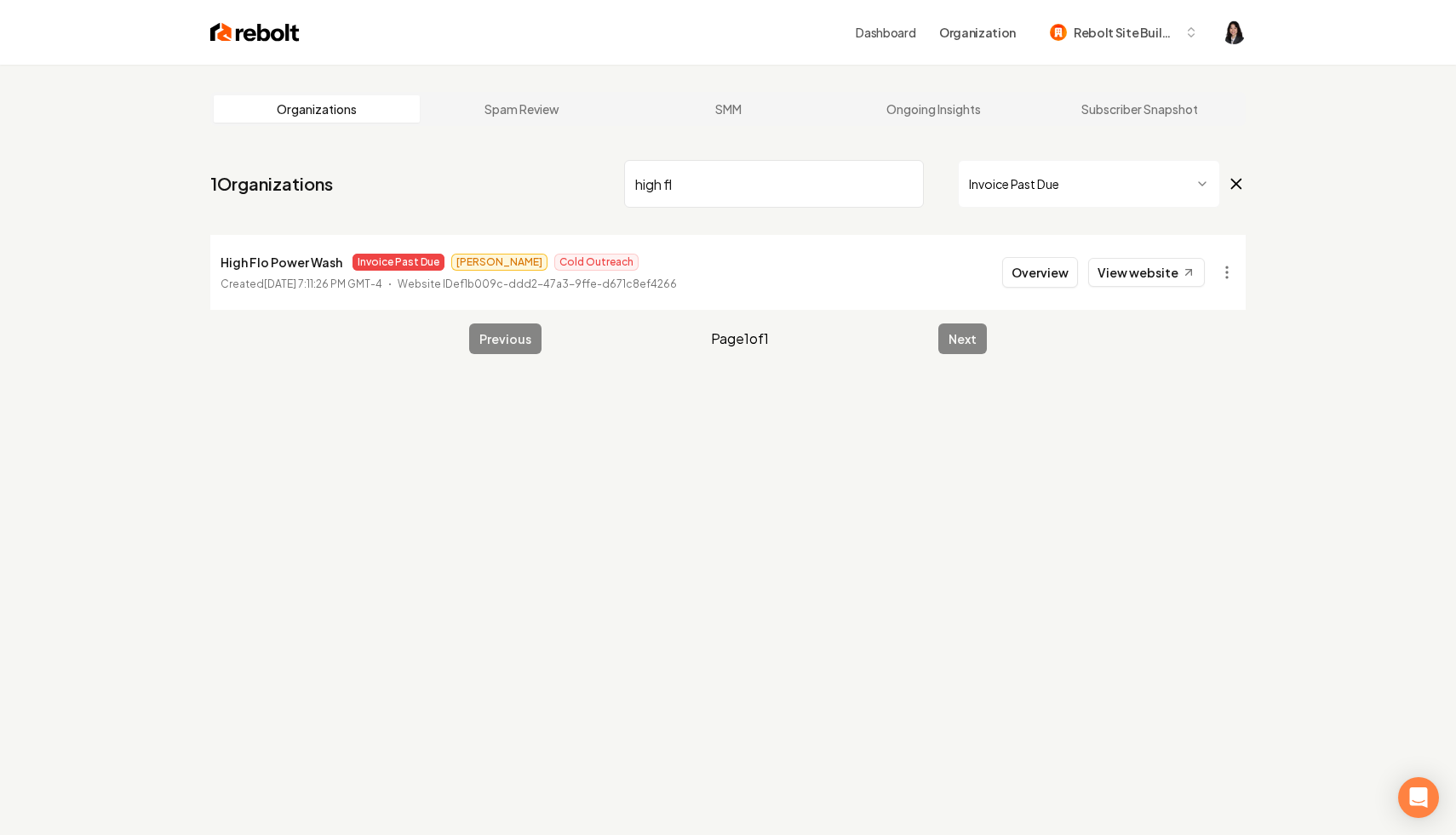
drag, startPoint x: 767, startPoint y: 190, endPoint x: 661, endPoint y: 190, distance: 106.0
click at [661, 190] on input "high fl" at bounding box center [773, 183] width 300 height 48
type input "h"
click at [1234, 275] on html "Dashboard Organization Rebolt Site Builder Organizations Spam Review SMM Ongoin…" at bounding box center [728, 417] width 1456 height 835
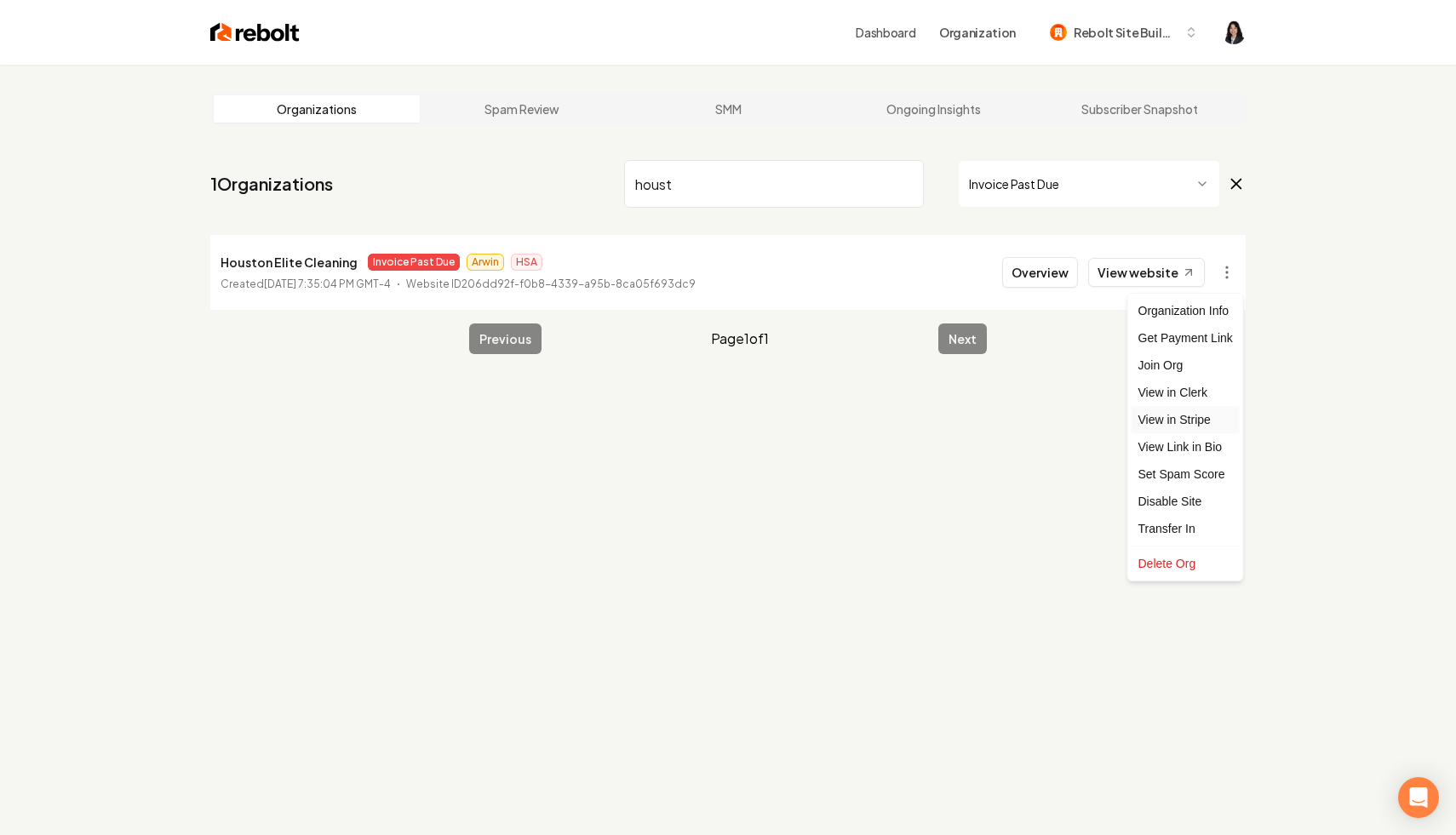
click at [1182, 416] on link "View in Stripe" at bounding box center [1185, 419] width 108 height 27
drag, startPoint x: 806, startPoint y: 192, endPoint x: 715, endPoint y: 191, distance: 91.0
click at [715, 191] on input "houst" at bounding box center [773, 183] width 300 height 48
drag, startPoint x: 715, startPoint y: 179, endPoint x: 411, endPoint y: 106, distance: 312.6
click at [411, 107] on main "Organizations Spam Review SMM Ongoing Insights Subscriber Snapshot 1 Organizati…" at bounding box center [728, 223] width 1090 height 317
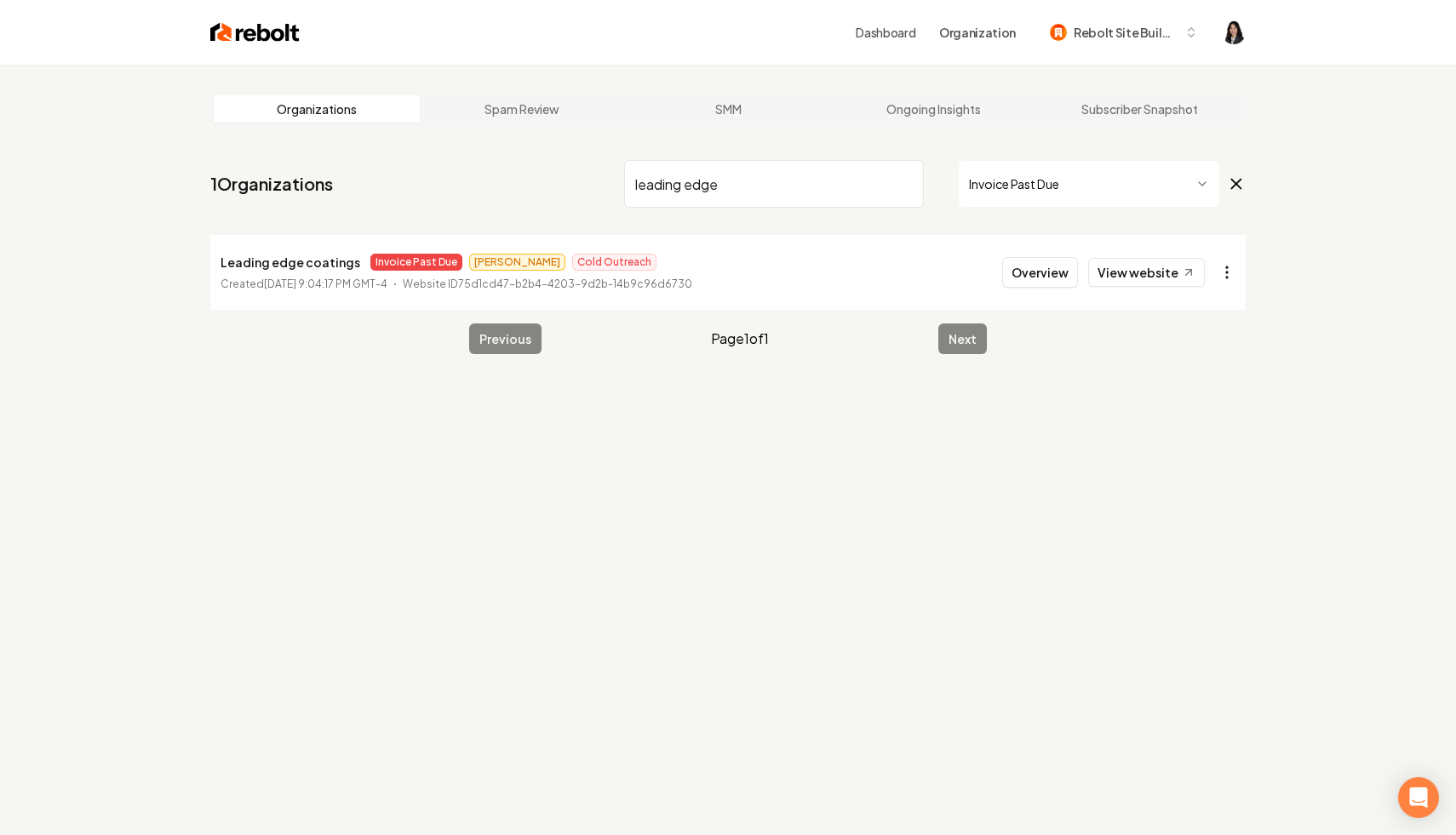
click at [1230, 277] on html "Dashboard Organization Rebolt Site Builder Organizations Spam Review SMM Ongoin…" at bounding box center [728, 417] width 1456 height 835
click at [1210, 426] on link "View in Stripe" at bounding box center [1185, 419] width 108 height 27
click at [1225, 269] on html "Dashboard Organization Rebolt Site Builder Organizations Spam Review SMM Ongoin…" at bounding box center [728, 417] width 1456 height 835
click at [1184, 502] on div "Disable Site" at bounding box center [1185, 501] width 108 height 27
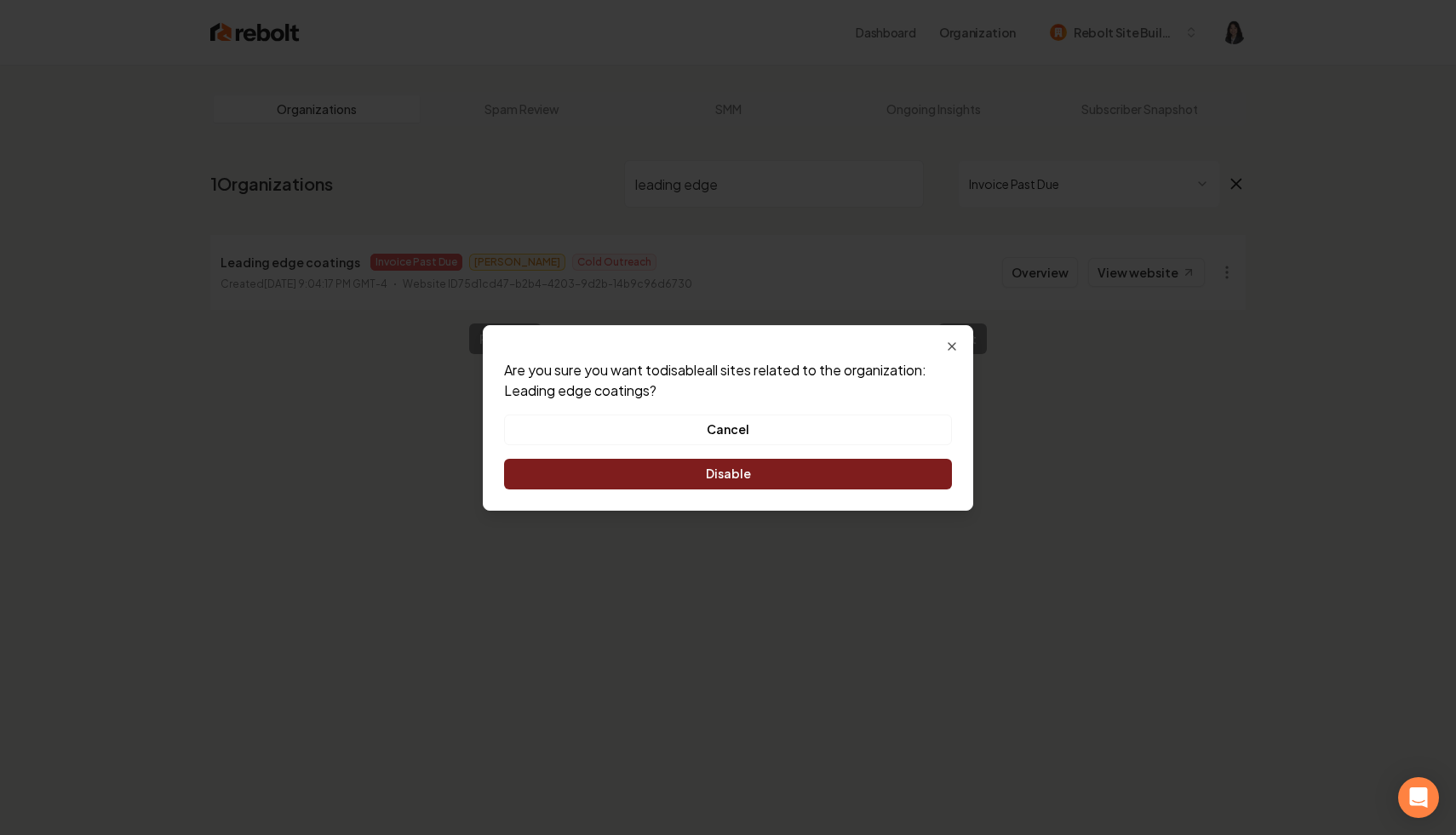
click at [852, 479] on button "Disable" at bounding box center [728, 474] width 448 height 31
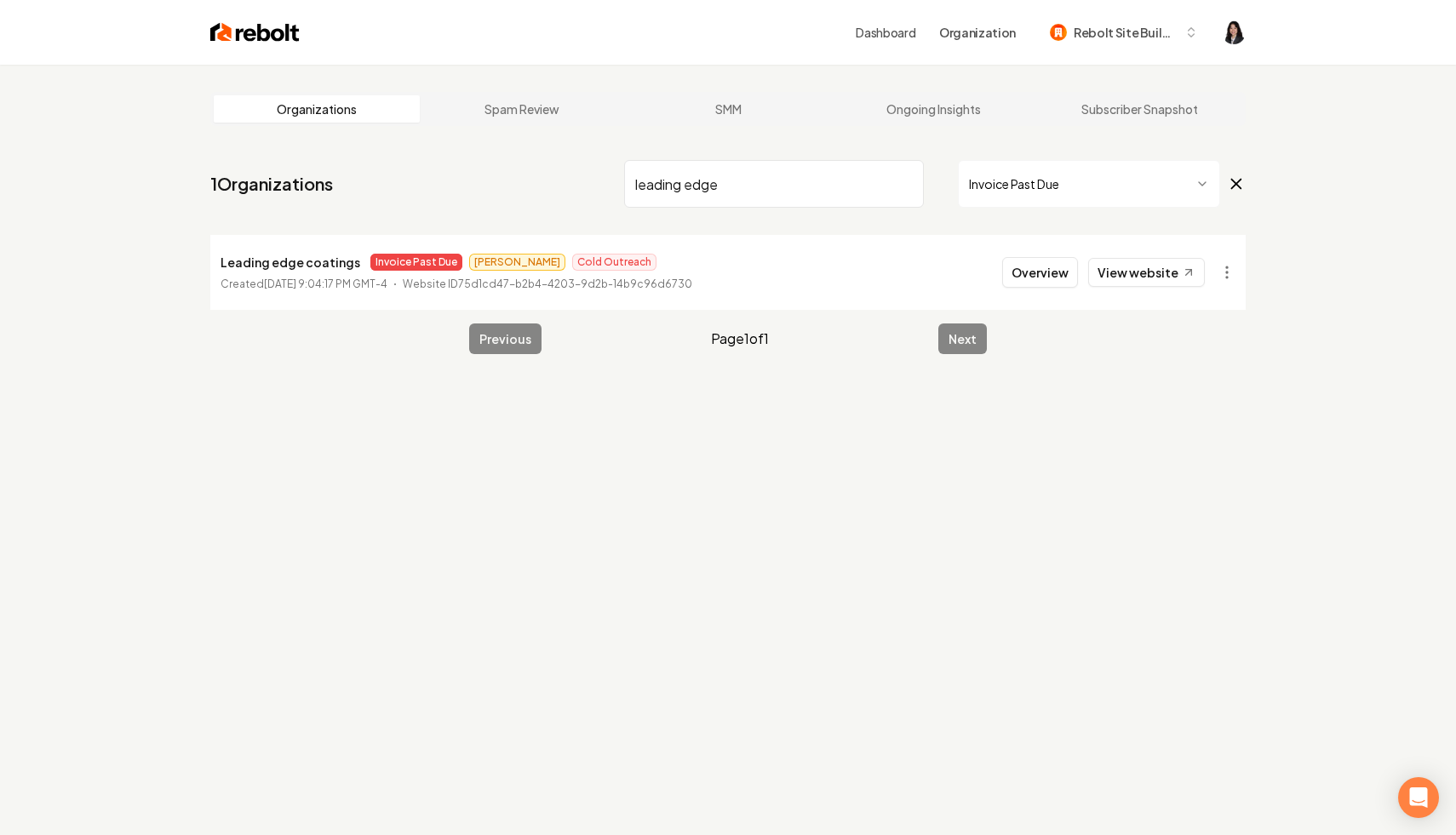
drag, startPoint x: 774, startPoint y: 191, endPoint x: 593, endPoint y: 176, distance: 181.6
click at [588, 179] on nav "1 Organizations leading edge Invoice Past Due" at bounding box center [728, 191] width 1035 height 75
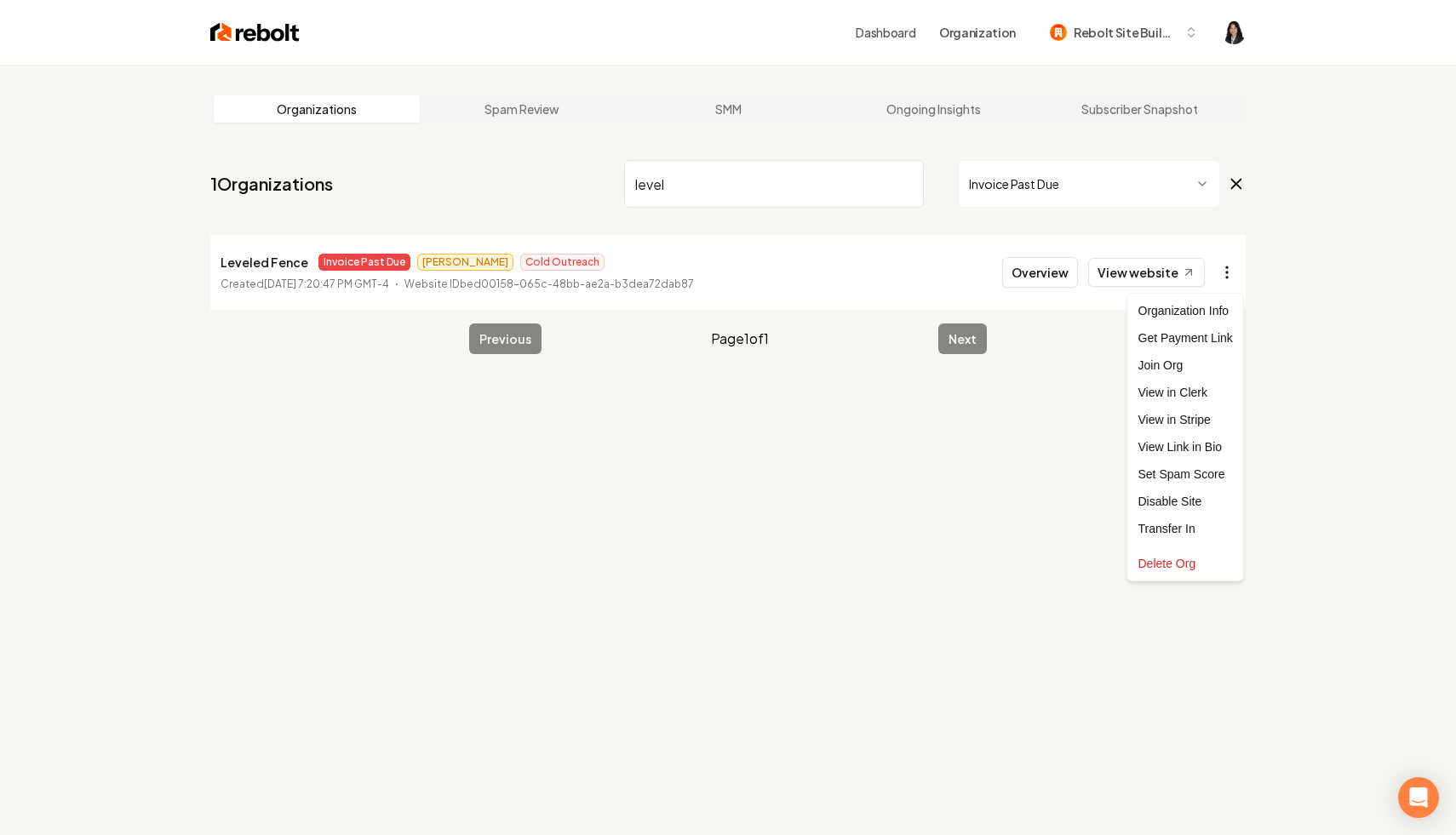
click at [1227, 281] on html "Dashboard Organization Rebolt Site Builder Organizations Spam Review SMM Ongoin…" at bounding box center [728, 417] width 1456 height 835
click at [1203, 434] on link "View Link in Bio" at bounding box center [1185, 446] width 108 height 27
click at [1233, 266] on html "Dashboard Organization Rebolt Site Builder Organizations Spam Review SMM Ongoin…" at bounding box center [728, 417] width 1456 height 835
click at [1213, 420] on link "View in Stripe" at bounding box center [1185, 419] width 108 height 27
drag, startPoint x: 740, startPoint y: 184, endPoint x: 529, endPoint y: 150, distance: 213.7
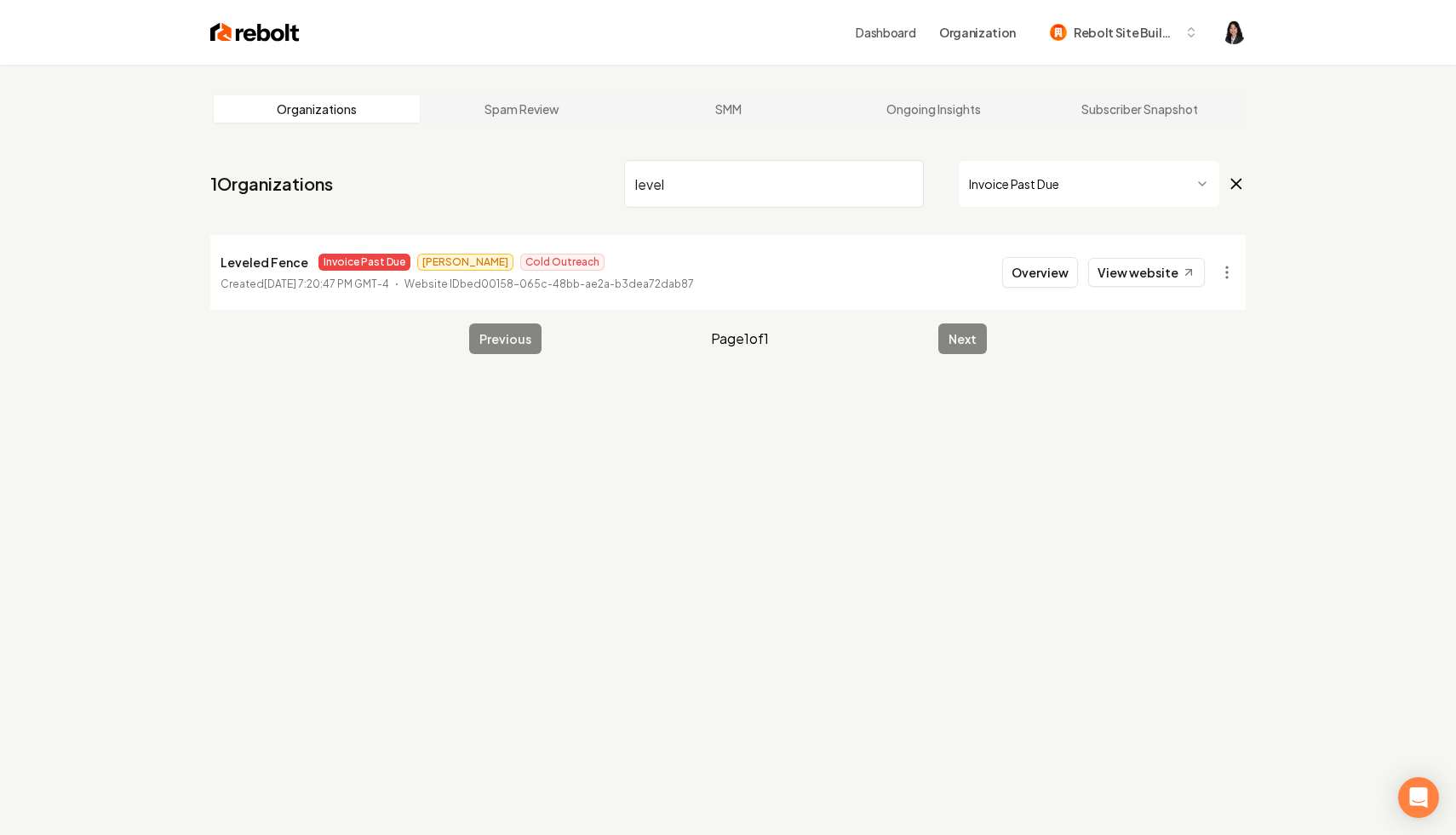
click at [529, 151] on main "Organizations Spam Review SMM Ongoing Insights Subscriber Snapshot 1 Organizati…" at bounding box center [728, 223] width 1090 height 317
click at [1225, 282] on html "Dashboard Organization Rebolt Site Builder Organizations Spam Review SMM Ongoin…" at bounding box center [728, 417] width 1456 height 835
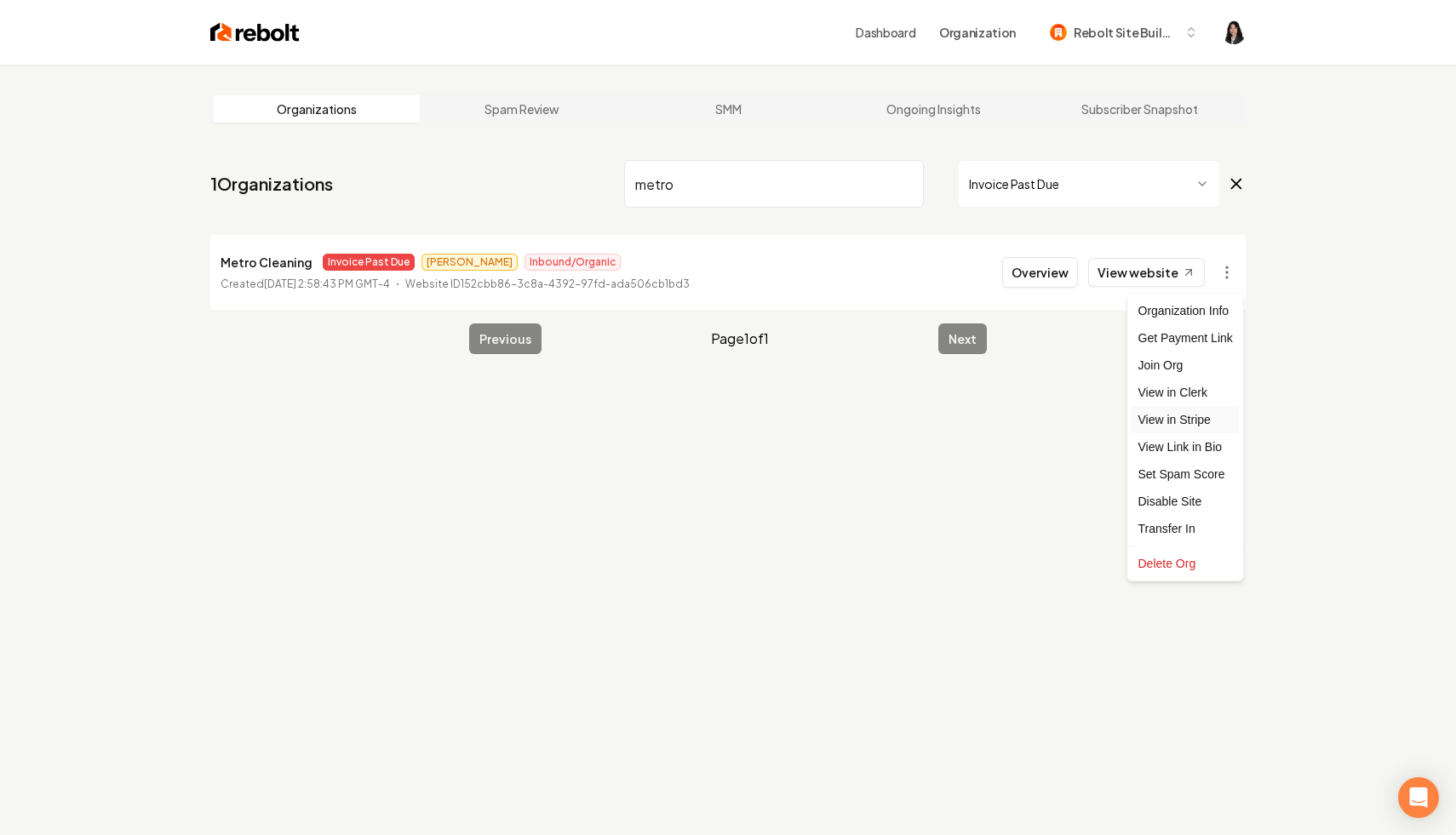
click at [1211, 421] on link "View in Stripe" at bounding box center [1185, 419] width 108 height 27
drag, startPoint x: 717, startPoint y: 190, endPoint x: 451, endPoint y: 146, distance: 269.6
click at [451, 146] on main "Organizations Spam Review SMM Ongoing Insights Subscriber Snapshot 1 Organizati…" at bounding box center [728, 223] width 1090 height 317
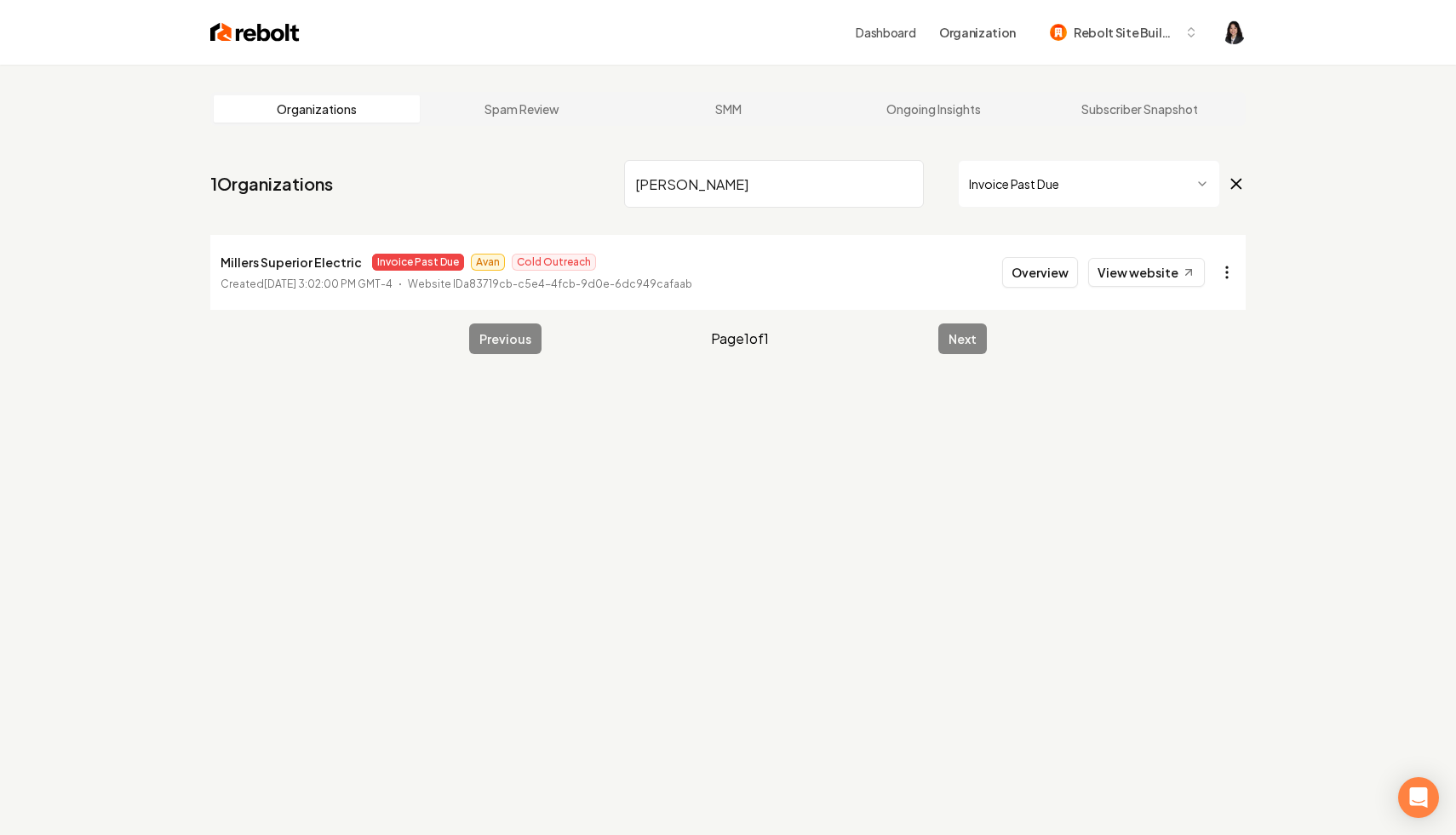
click at [1221, 276] on html "Dashboard Organization Rebolt Site Builder Organizations Spam Review SMM Ongoin…" at bounding box center [728, 417] width 1456 height 835
click at [1201, 418] on link "View in Stripe" at bounding box center [1185, 419] width 108 height 27
drag, startPoint x: 703, startPoint y: 188, endPoint x: 585, endPoint y: 187, distance: 118.0
click at [585, 187] on nav "1 Organizations [PERSON_NAME] Invoice Past Due" at bounding box center [728, 191] width 1035 height 75
click at [1232, 269] on html "Dashboard Organization Rebolt Site Builder Organizations Spam Review SMM Ongoin…" at bounding box center [728, 417] width 1456 height 835
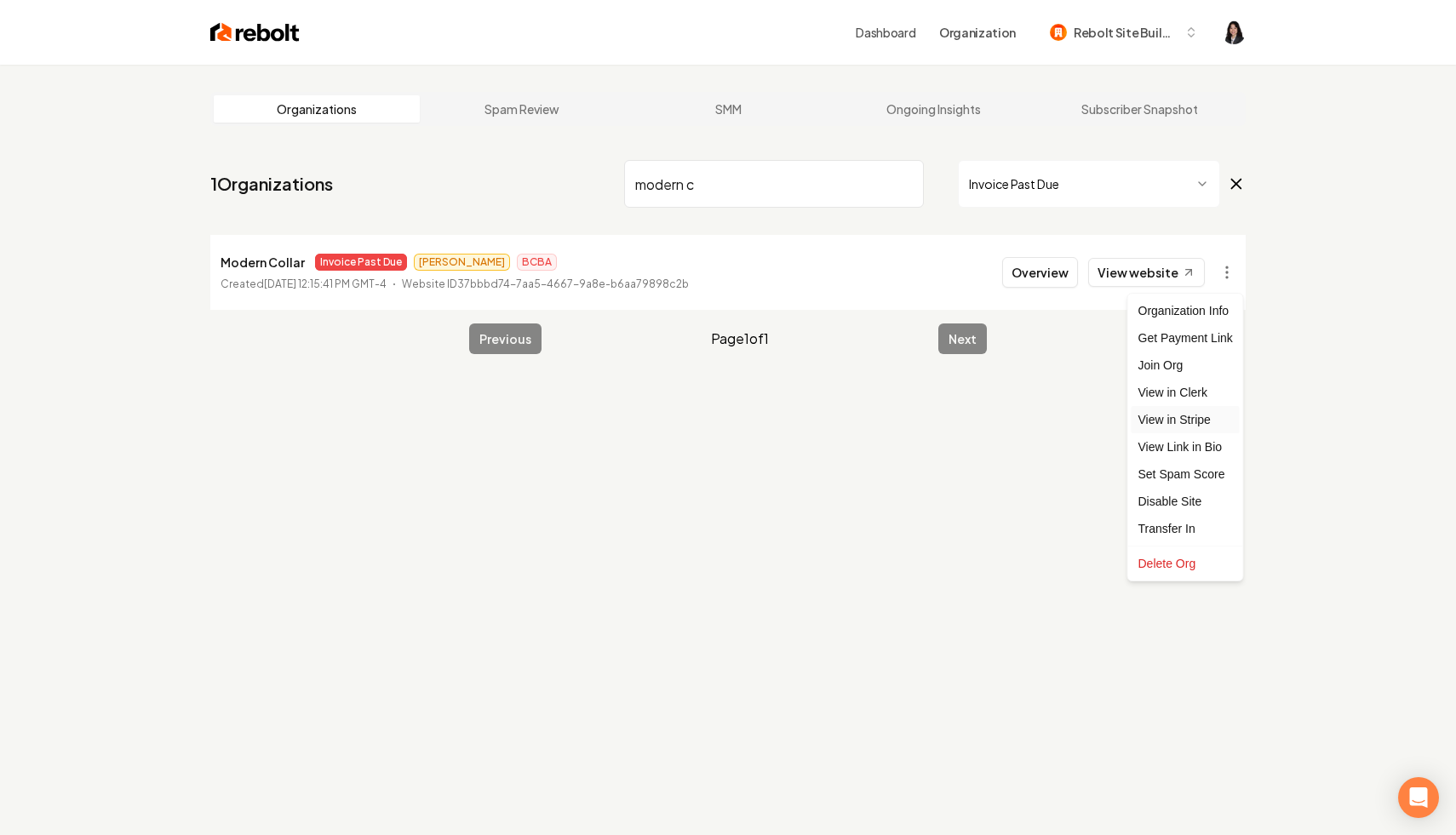
click at [1204, 411] on link "View in Stripe" at bounding box center [1185, 419] width 108 height 27
drag, startPoint x: 784, startPoint y: 193, endPoint x: 533, endPoint y: 167, distance: 252.3
click at [533, 167] on nav "1 Organizations modern c Invoice Past Due" at bounding box center [728, 191] width 1035 height 75
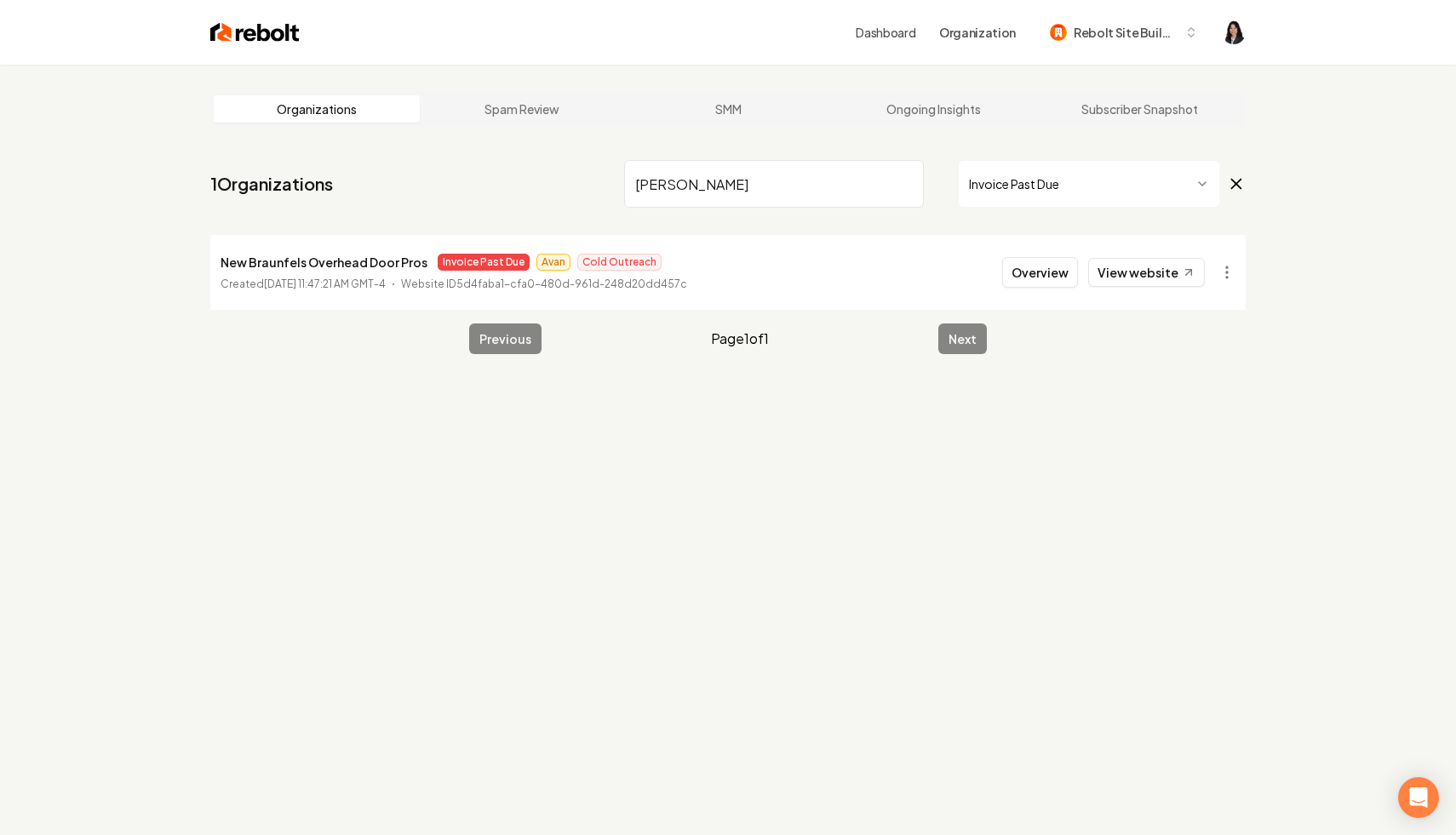
drag, startPoint x: 694, startPoint y: 180, endPoint x: 558, endPoint y: 176, distance: 136.1
click at [558, 176] on nav "1 Organizations [PERSON_NAME] Invoice Past Due" at bounding box center [728, 191] width 1035 height 75
click at [1230, 270] on html "Dashboard Organization Rebolt Site Builder Organizations Spam Review SMM Ongoin…" at bounding box center [728, 417] width 1456 height 835
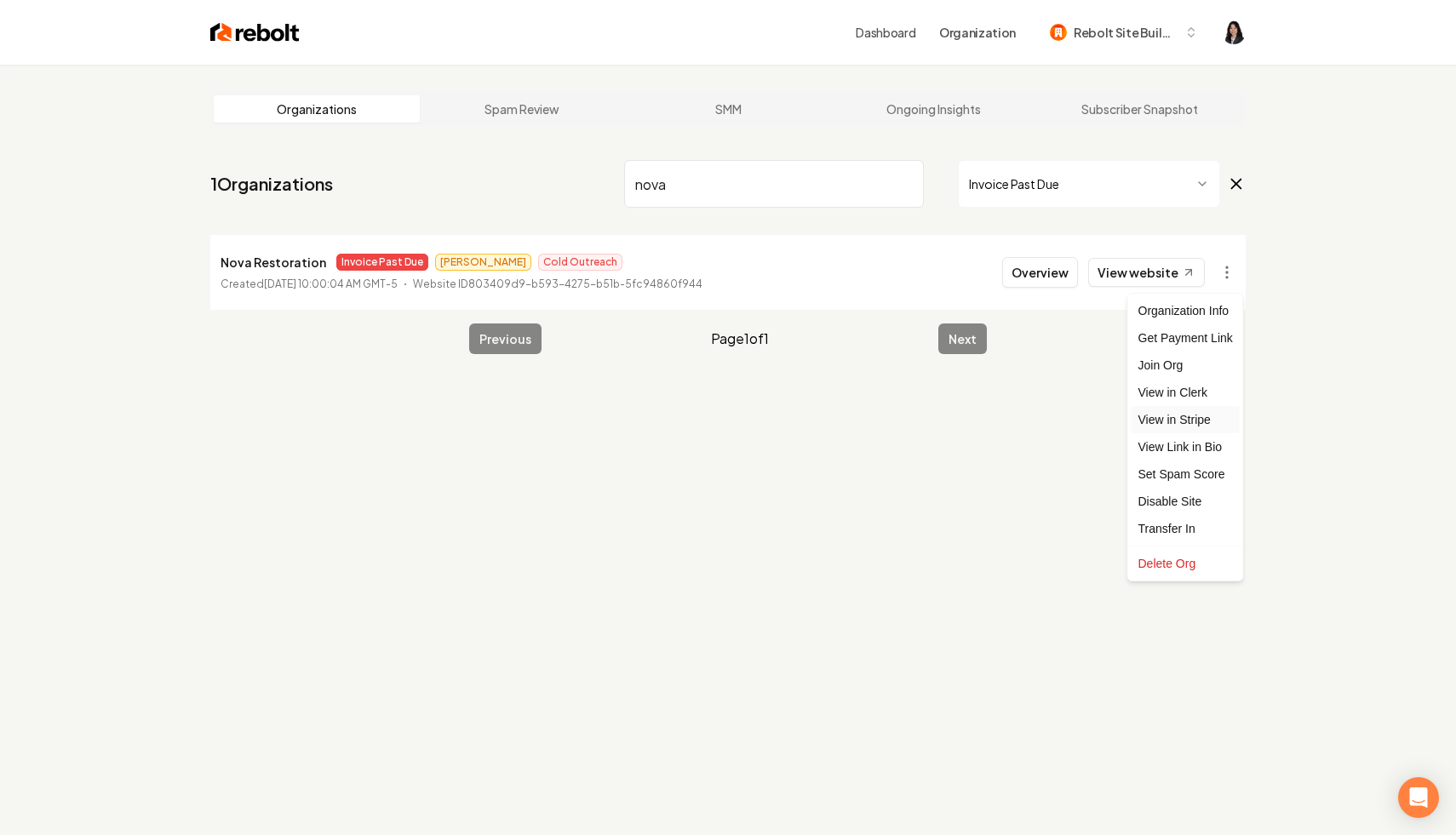
click at [1219, 413] on link "View in Stripe" at bounding box center [1185, 419] width 108 height 27
drag, startPoint x: 729, startPoint y: 174, endPoint x: 433, endPoint y: 153, distance: 296.7
click at [433, 153] on nav "1 Organizations nova Invoice Past Due" at bounding box center [728, 191] width 1035 height 75
click at [659, 187] on input "nova" at bounding box center [773, 183] width 300 height 48
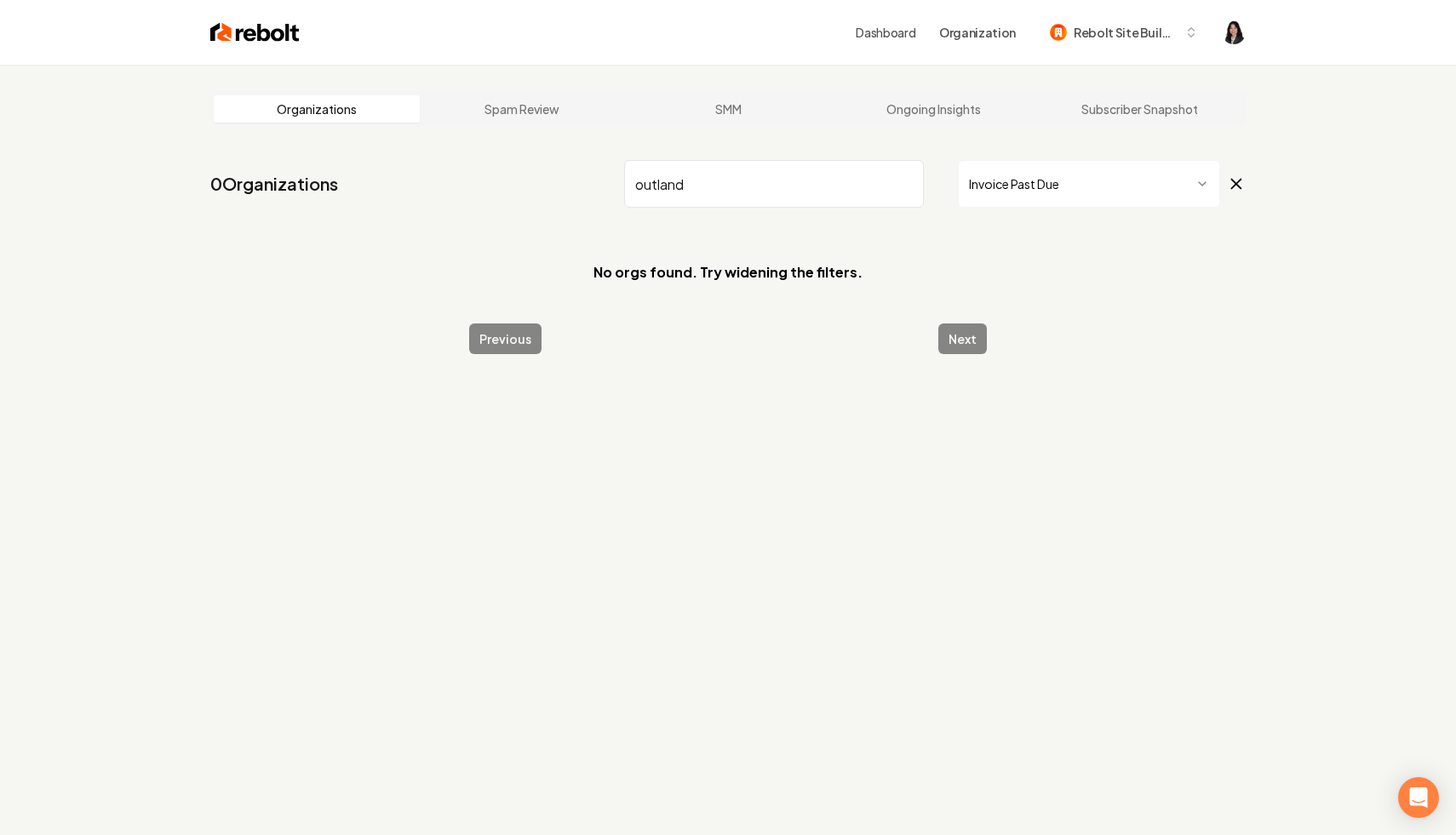
drag, startPoint x: 739, startPoint y: 184, endPoint x: 644, endPoint y: 205, distance: 97.3
click at [644, 205] on input "outland" at bounding box center [773, 183] width 300 height 48
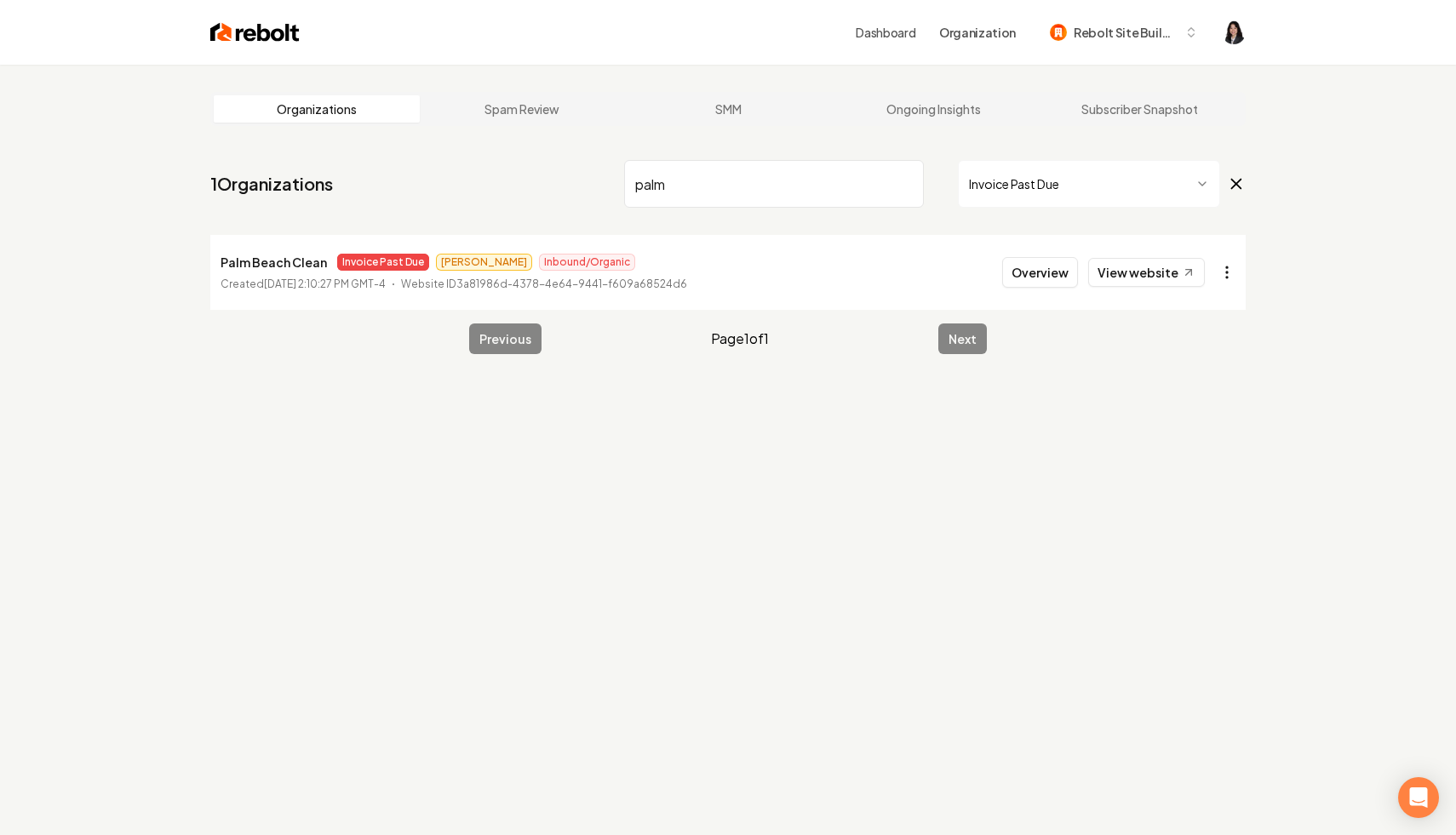
click at [1233, 282] on html "Dashboard Organization Rebolt Site Builder Organizations Spam Review SMM Ongoin…" at bounding box center [728, 417] width 1456 height 835
click at [1206, 415] on link "View in Stripe" at bounding box center [1185, 419] width 108 height 27
drag, startPoint x: 718, startPoint y: 170, endPoint x: 730, endPoint y: 209, distance: 40.8
click at [730, 209] on nav "1 Organizations palm Invoice Past Due" at bounding box center [728, 191] width 1035 height 75
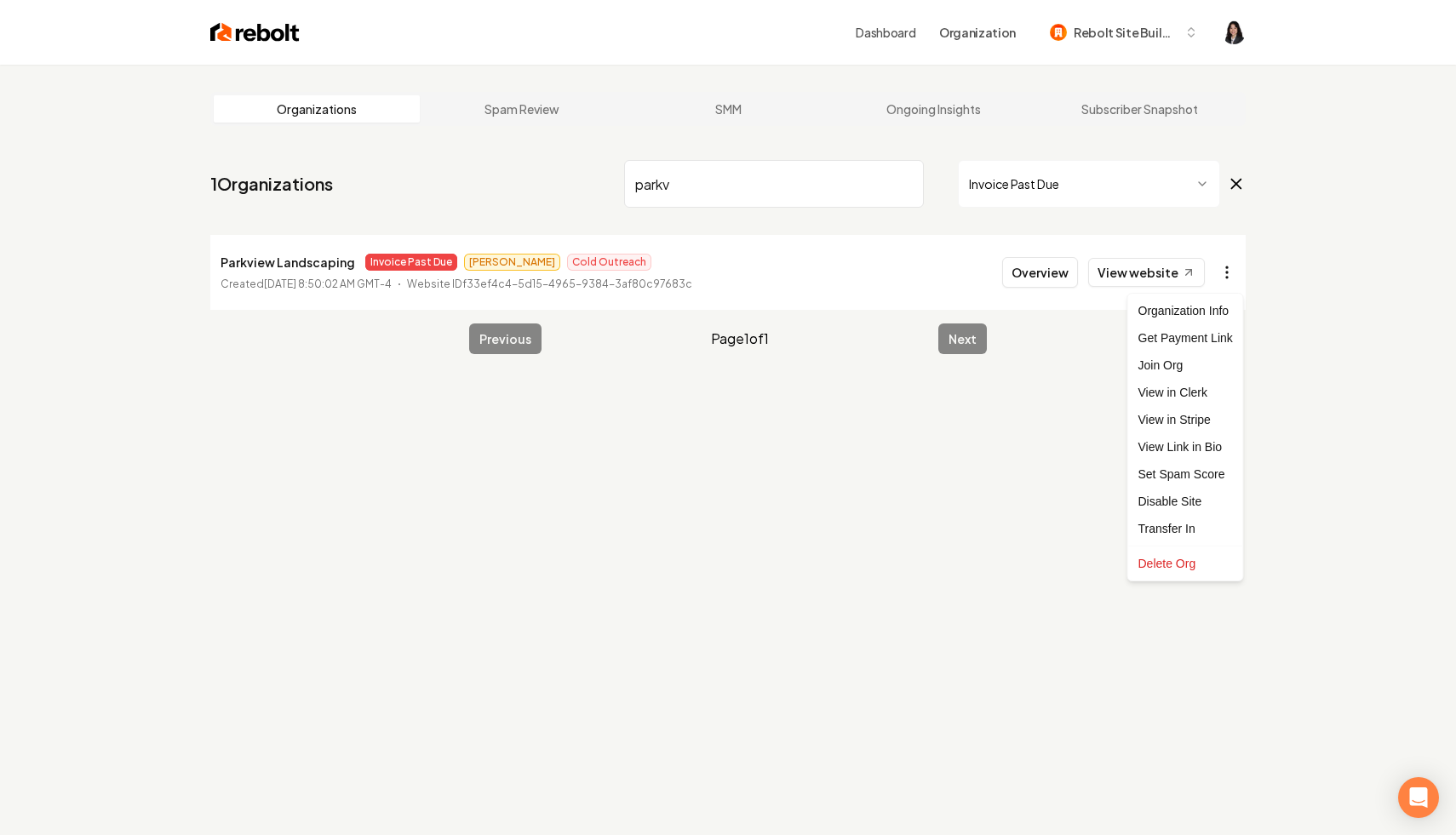
click at [1233, 269] on html "Dashboard Organization Rebolt Site Builder Organizations Spam Review SMM Ongoin…" at bounding box center [728, 417] width 1456 height 835
click at [1209, 425] on link "View in Stripe" at bounding box center [1185, 419] width 108 height 27
click at [1218, 274] on html "Dashboard Organization Rebolt Site Builder Organizations Spam Review SMM Ongoin…" at bounding box center [728, 417] width 1456 height 835
click at [1203, 416] on link "View in Stripe" at bounding box center [1185, 419] width 108 height 27
drag, startPoint x: 679, startPoint y: 193, endPoint x: 602, endPoint y: 191, distance: 77.0
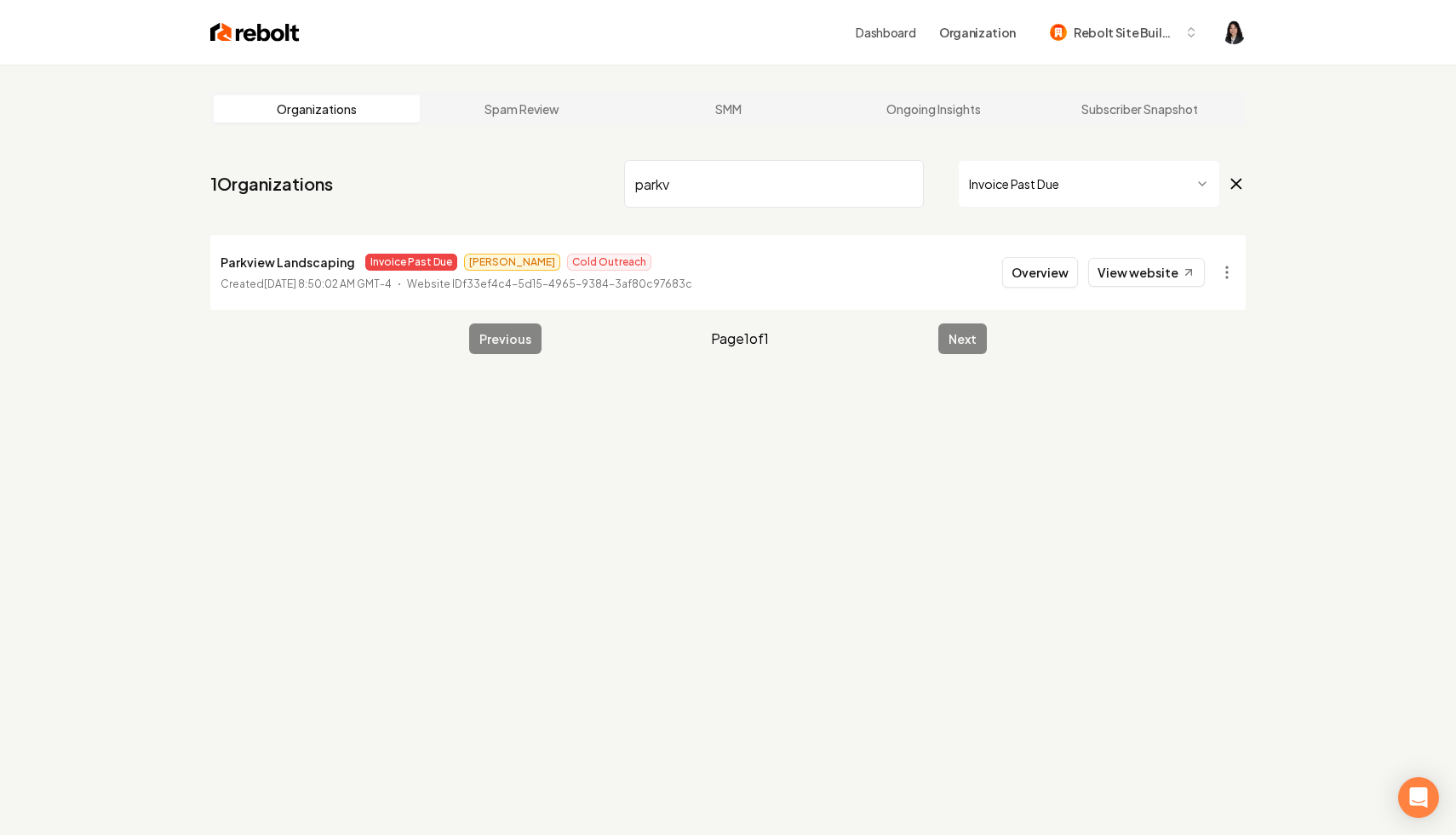
click at [602, 191] on nav "1 Organizations parkv Invoice Past Due" at bounding box center [728, 191] width 1035 height 75
click at [1227, 293] on li "Pure Clean Solutions Invoice Past Due Arwin HSA Created [DATE] 11:49:41 AM GMT-…" at bounding box center [728, 272] width 1035 height 75
click at [1227, 281] on html "Dashboard Organization Rebolt Site Builder Organizations Spam Review SMM Ongoin…" at bounding box center [728, 417] width 1456 height 835
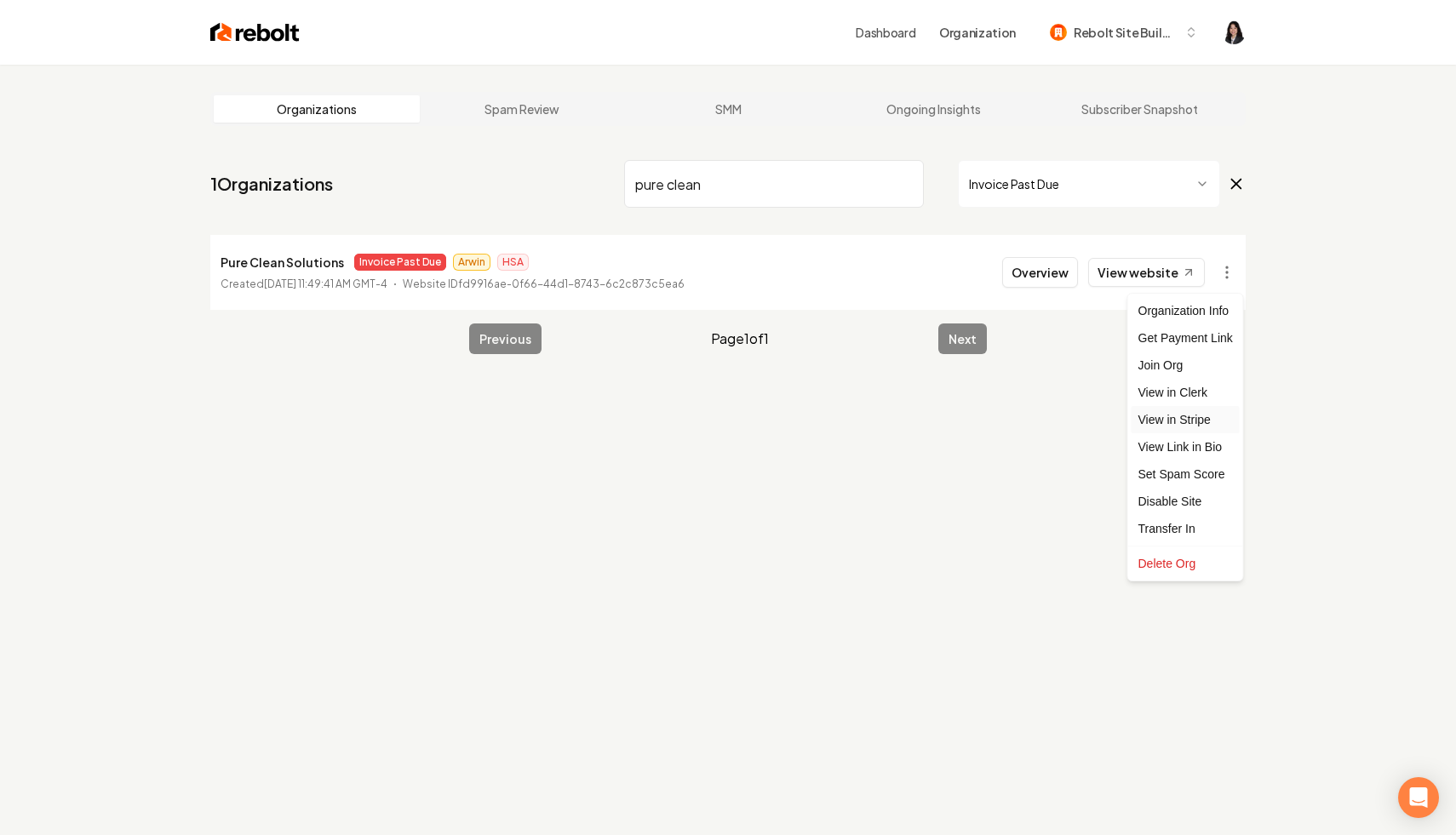
click at [1188, 421] on link "View in Stripe" at bounding box center [1185, 419] width 108 height 27
click at [1219, 274] on html "Dashboard Organization Rebolt Site Builder Organizations Spam Review SMM Ongoin…" at bounding box center [728, 417] width 1456 height 835
click at [721, 193] on html "Dashboard Organization Rebolt Site Builder Organizations Spam Review SMM Ongoin…" at bounding box center [728, 417] width 1456 height 835
drag, startPoint x: 735, startPoint y: 189, endPoint x: 554, endPoint y: 151, distance: 184.9
click at [554, 151] on main "Organizations Spam Review SMM Ongoing Insights Subscriber Snapshot 1 Organizati…" at bounding box center [728, 223] width 1090 height 317
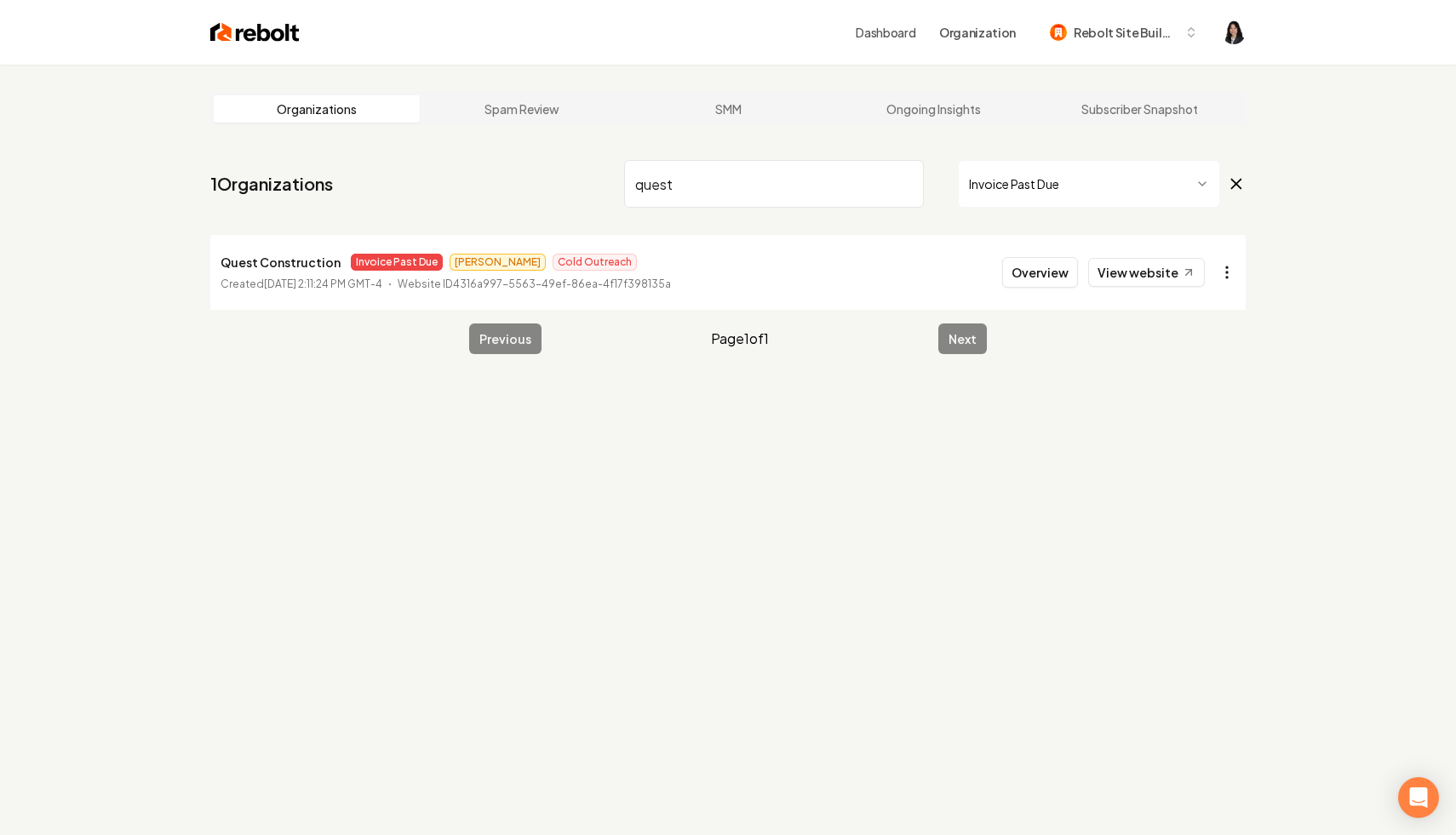
type input "quest"
click at [1224, 276] on html "Dashboard Organization Rebolt Site Builder Organizations Spam Review SMM Ongoin…" at bounding box center [728, 417] width 1456 height 835
click at [1192, 422] on link "View in Stripe" at bounding box center [1185, 419] width 108 height 27
